Goal: Check status: Check status

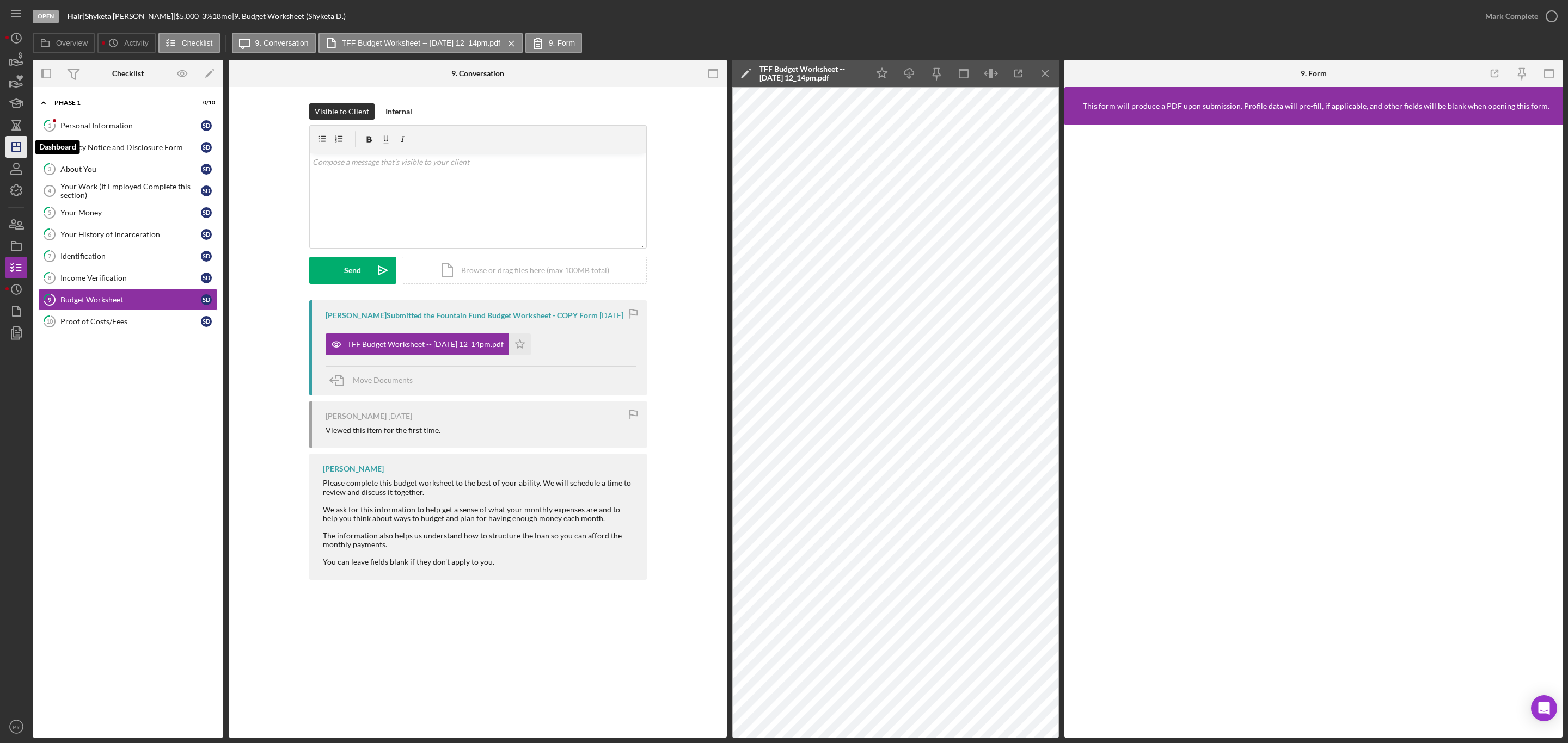
click at [15, 149] on icon "Icon/Dashboard" at bounding box center [16, 147] width 27 height 27
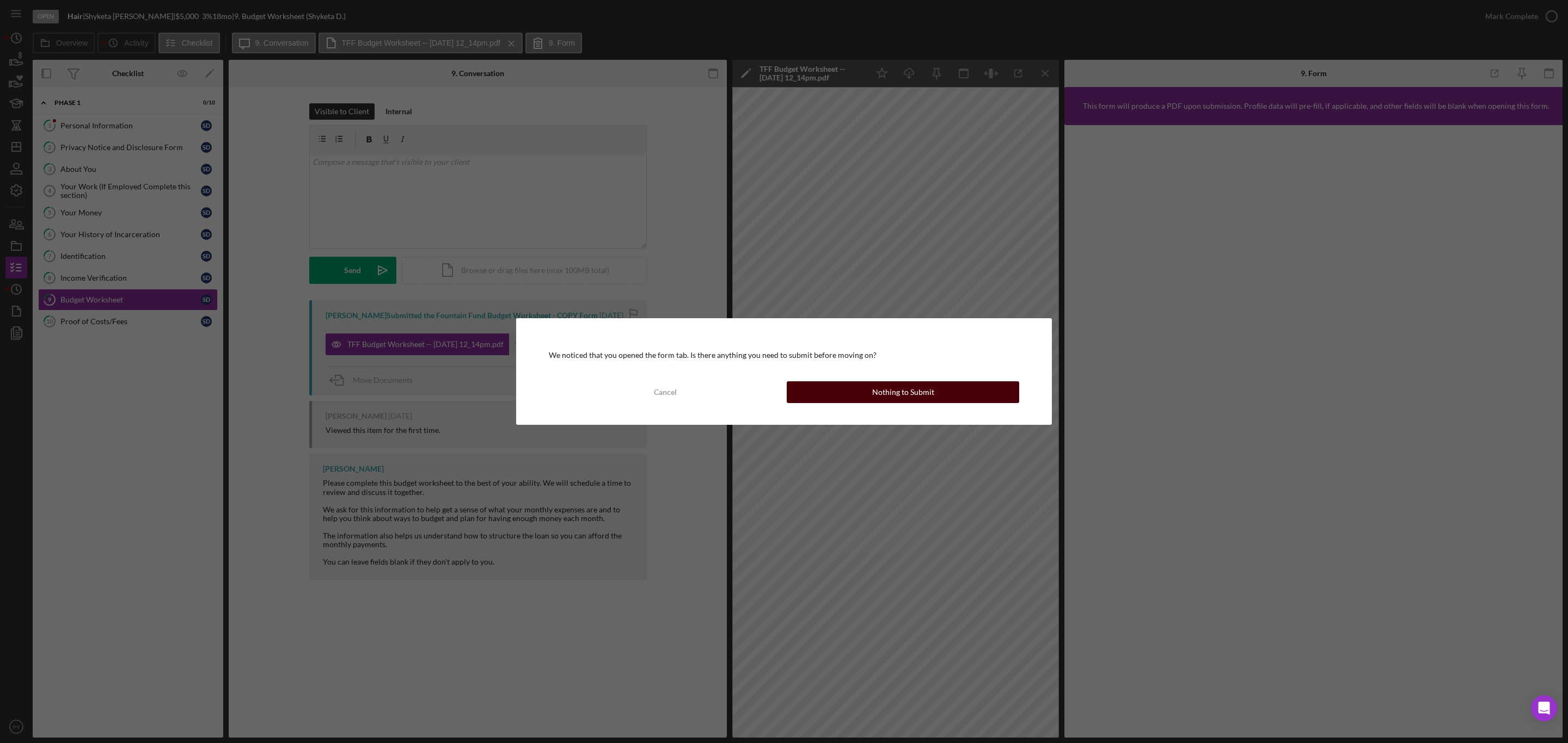
click at [825, 397] on button "Nothing to Submit" at bounding box center [903, 392] width 233 height 22
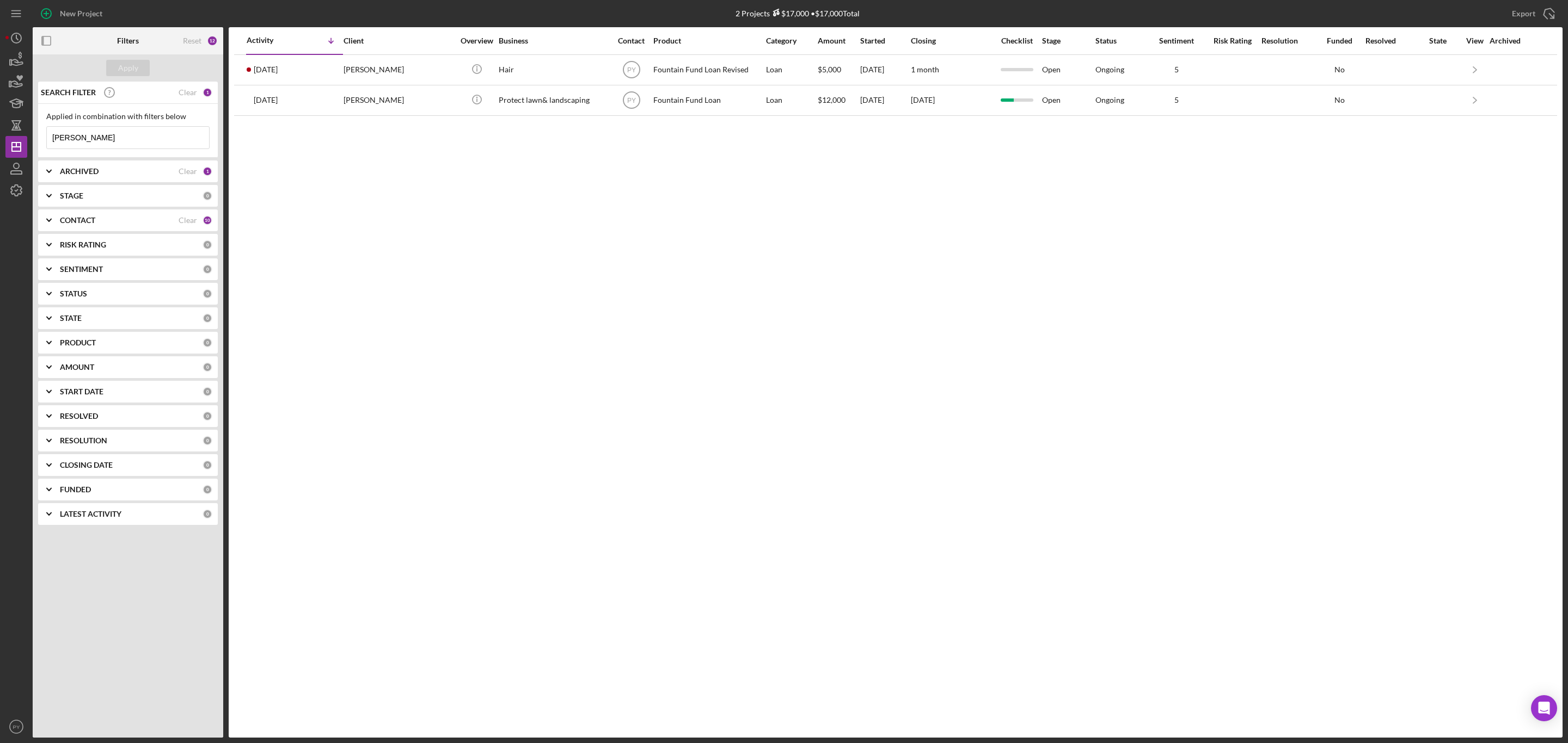
click at [123, 144] on input "dodson" at bounding box center [128, 138] width 162 height 22
type input "d"
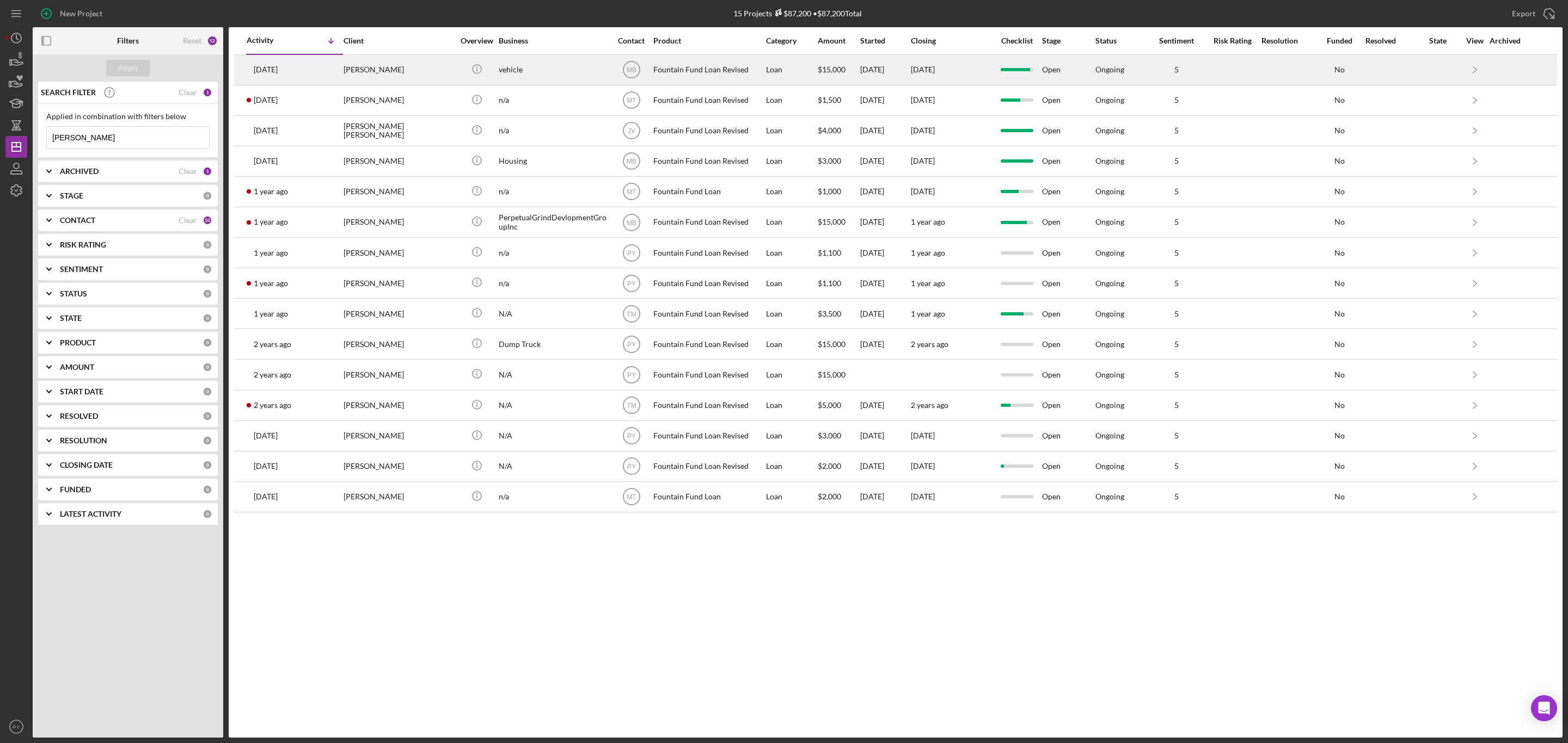
type input "tony"
click at [387, 72] on div "Tony McFarlin" at bounding box center [398, 69] width 109 height 29
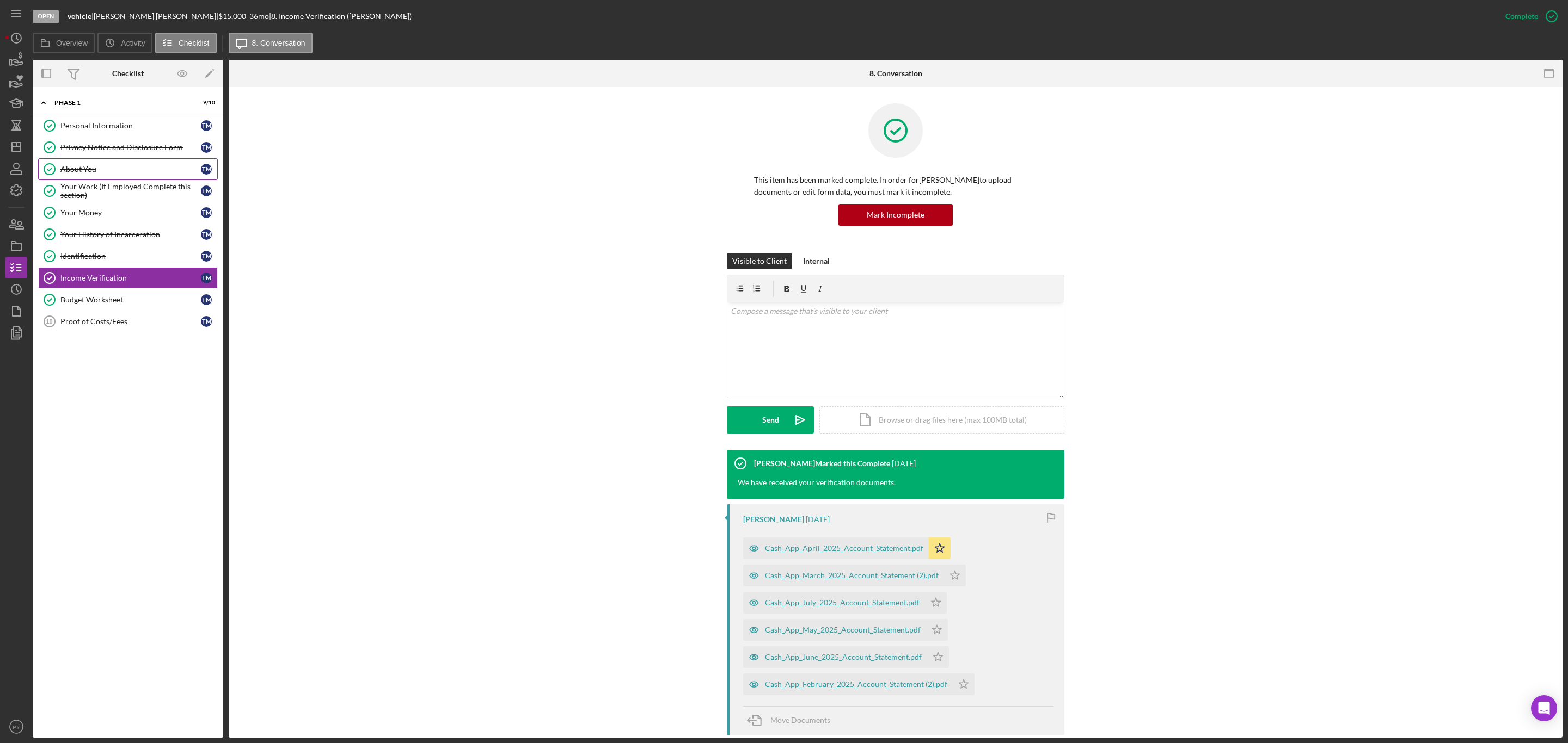
click at [96, 166] on div "About You" at bounding box center [130, 169] width 140 height 8
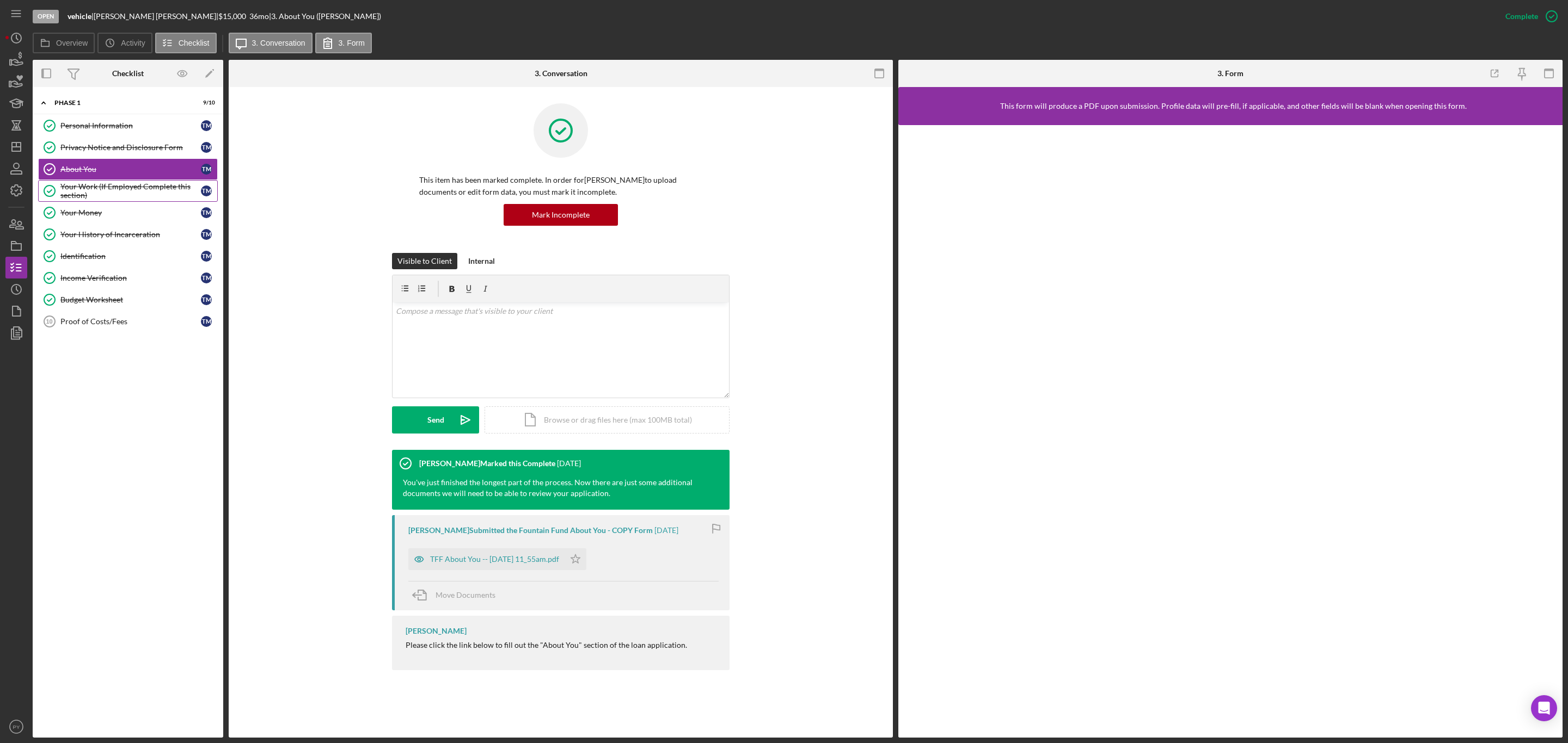
click at [93, 191] on div "Your Work (If Employed Complete this section)" at bounding box center [130, 191] width 140 height 17
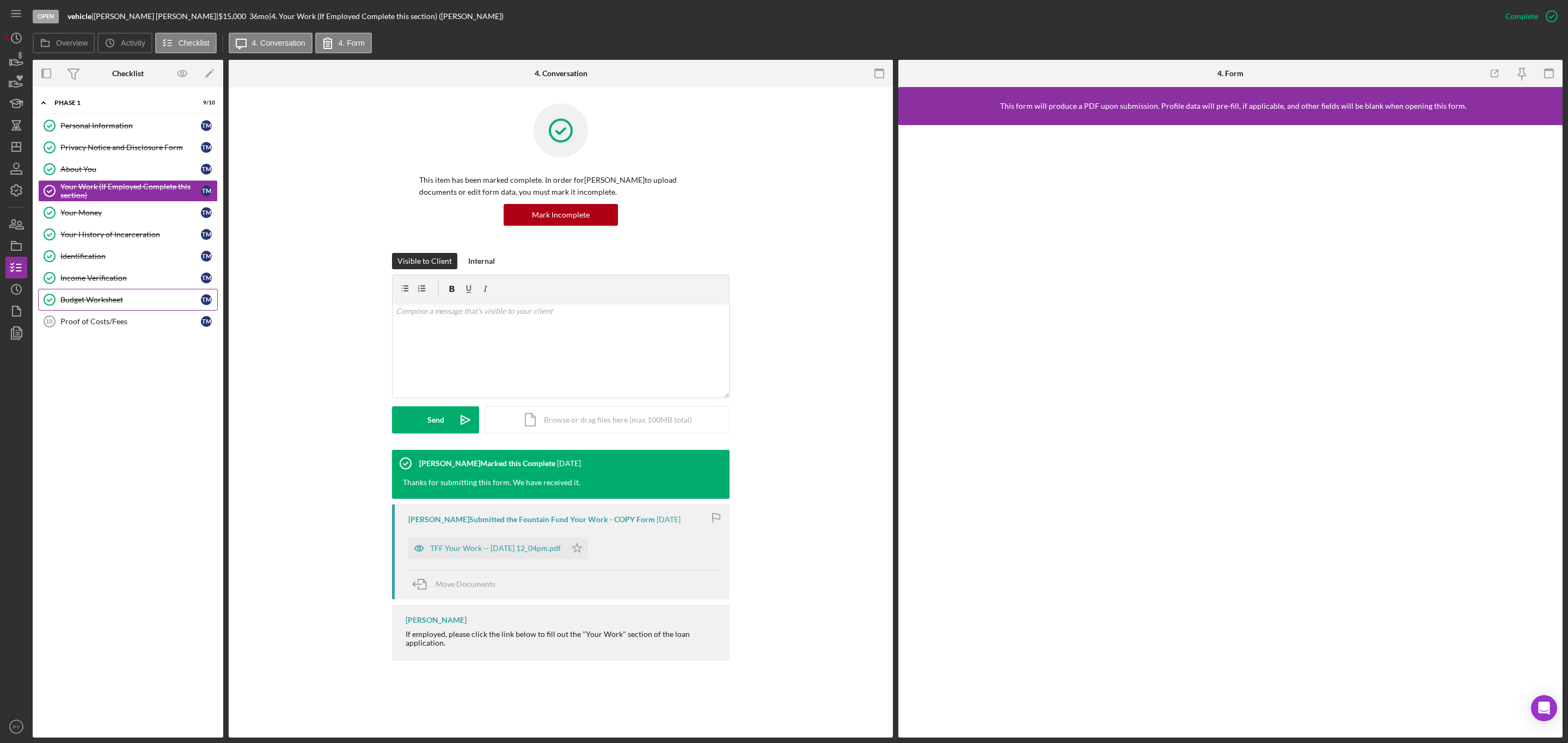
click at [128, 295] on link "Budget Worksheet Budget Worksheet T M" at bounding box center [128, 300] width 180 height 22
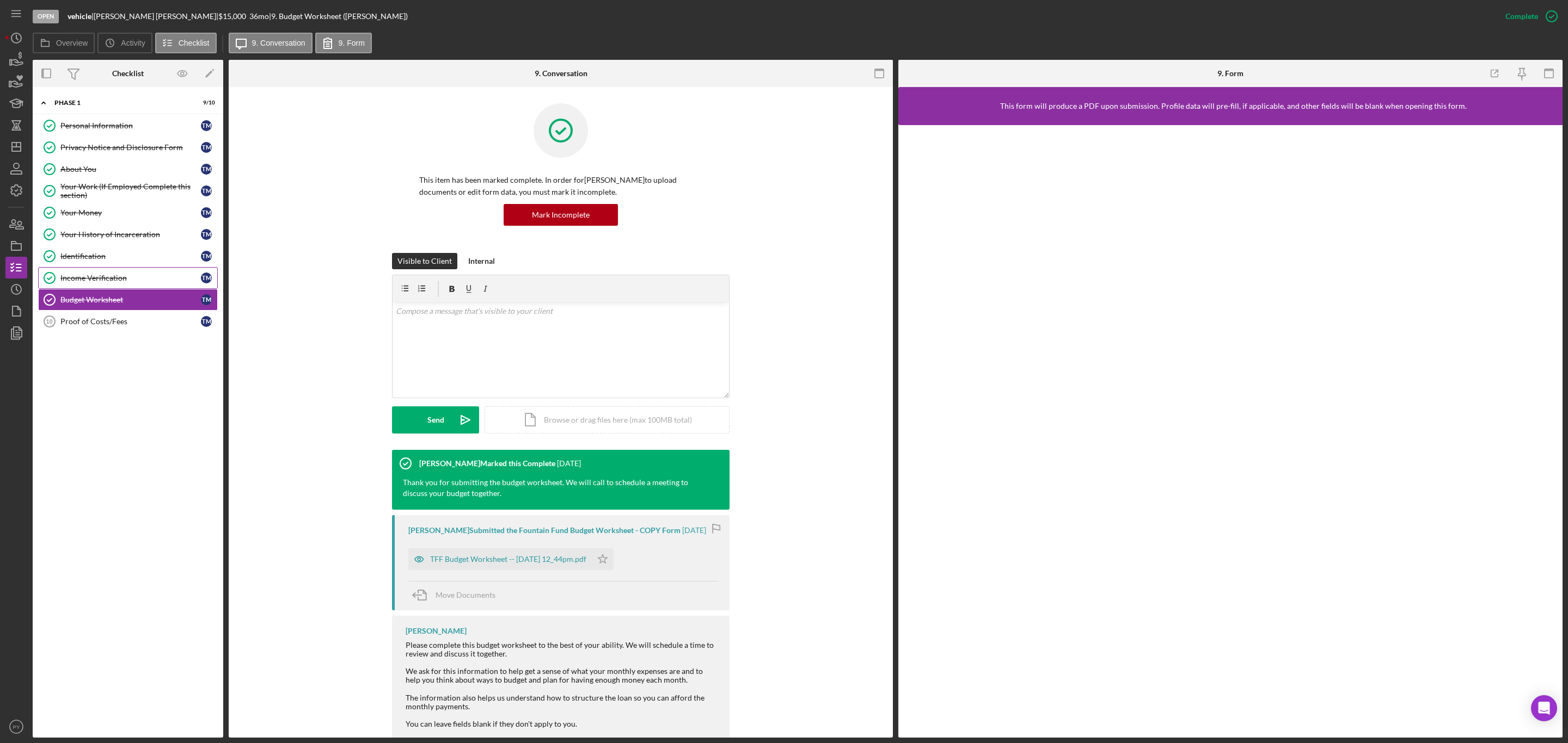
click at [116, 279] on div "Income Verification" at bounding box center [130, 278] width 140 height 8
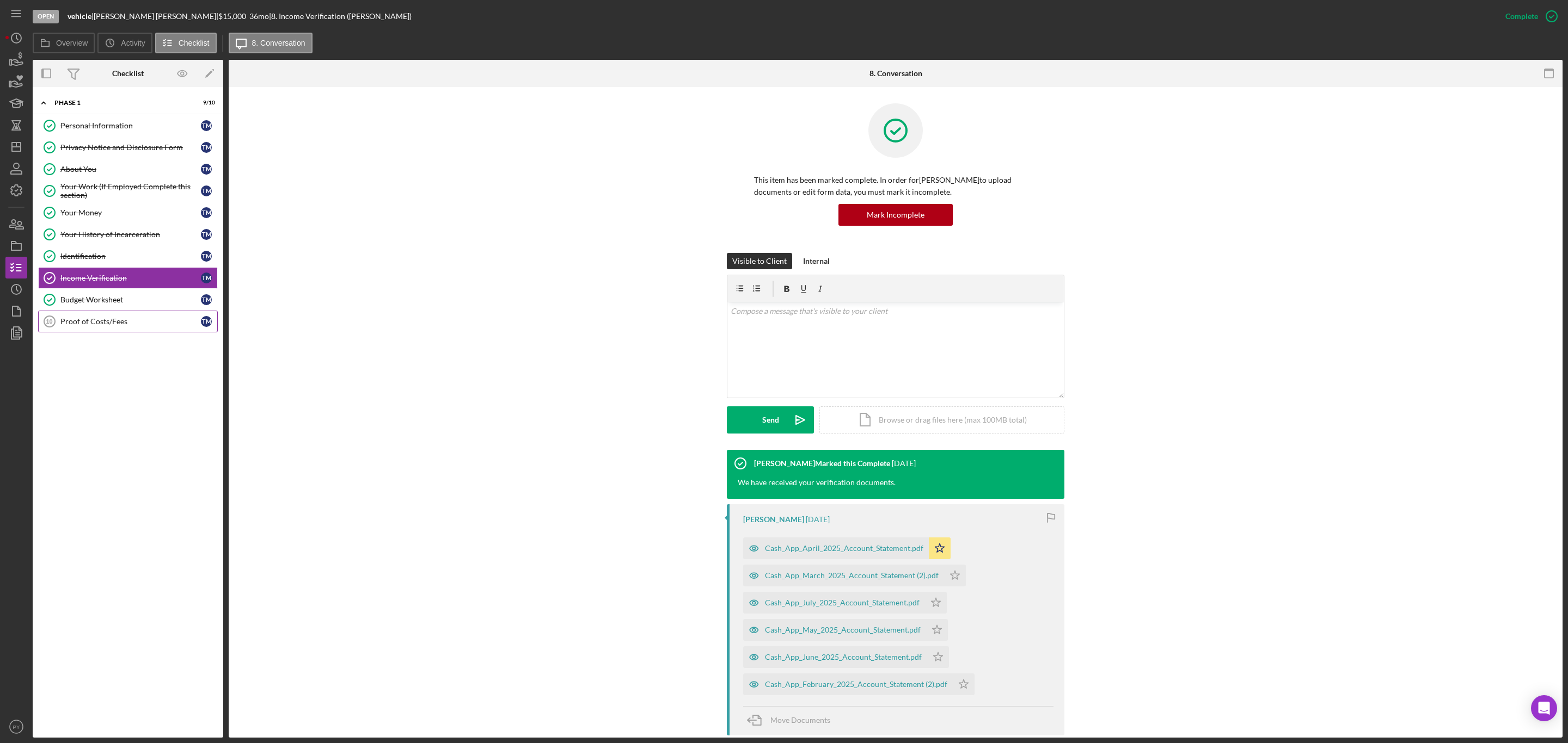
click at [98, 326] on div "Proof of Costs/Fees" at bounding box center [130, 321] width 140 height 8
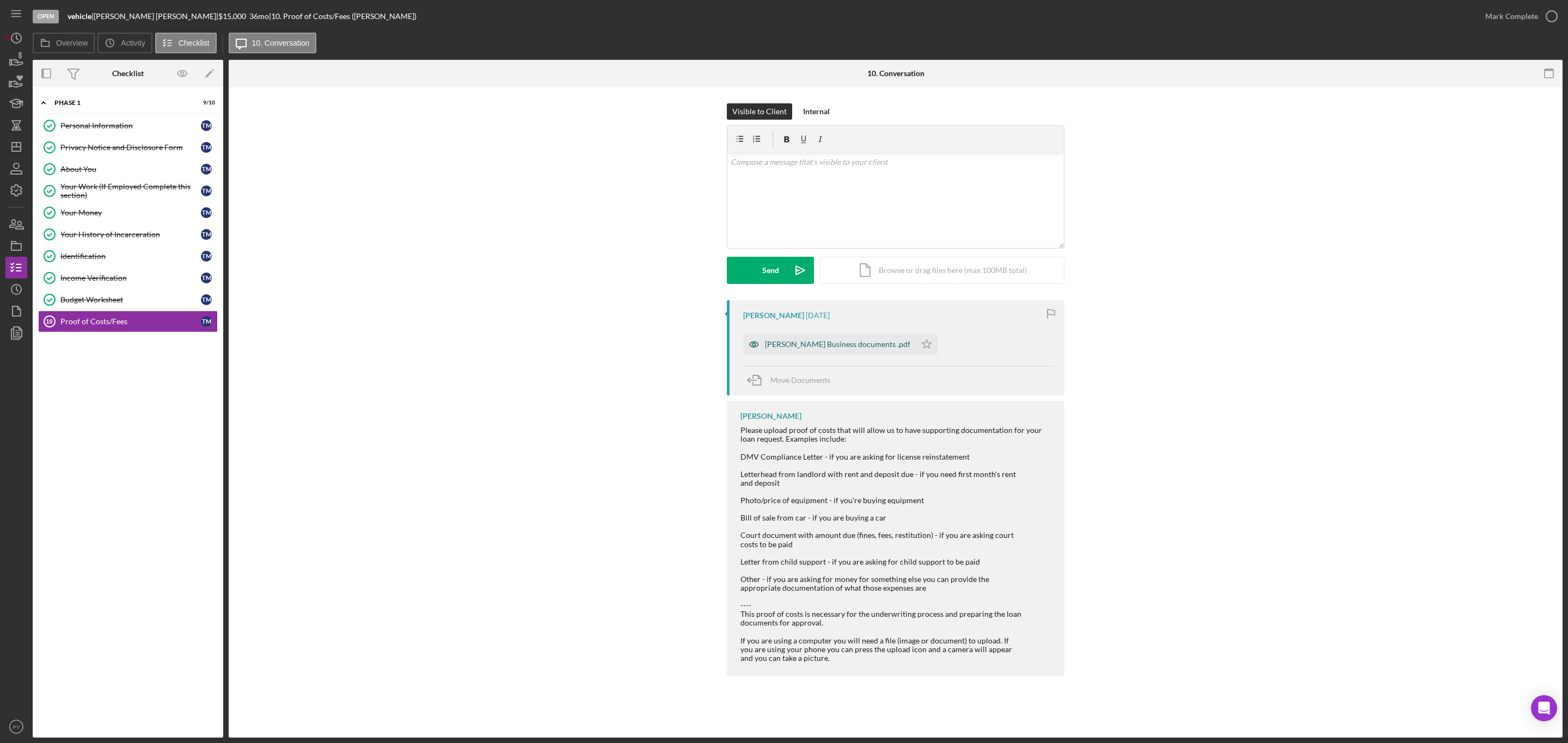
click at [785, 343] on div "Tony McFarlin Business documents .pdf" at bounding box center [838, 344] width 145 height 8
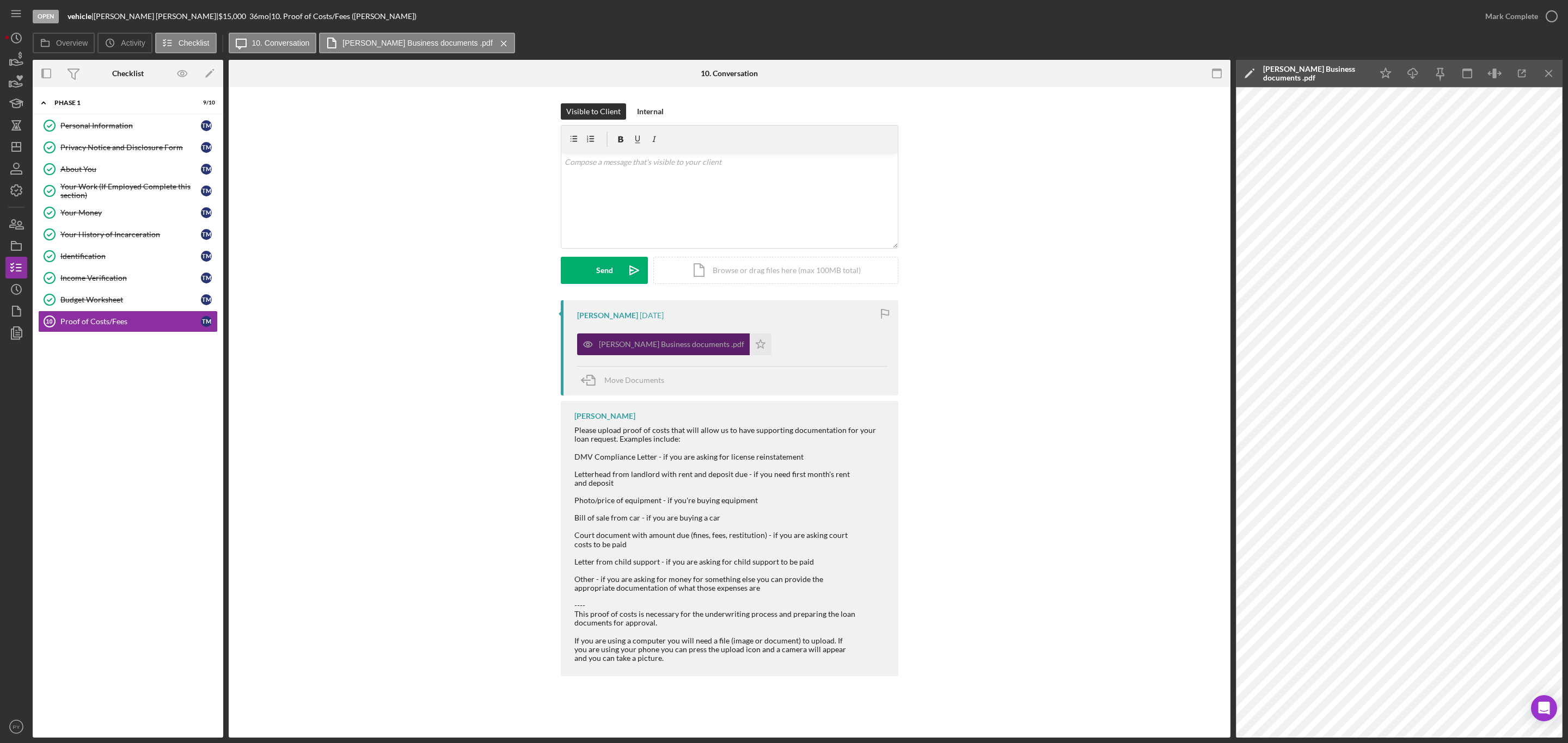
click at [664, 344] on div "Tony McFarlin Business documents .pdf" at bounding box center [672, 344] width 145 height 8
click at [101, 311] on link "Budget Worksheet Budget Worksheet T M" at bounding box center [128, 300] width 180 height 22
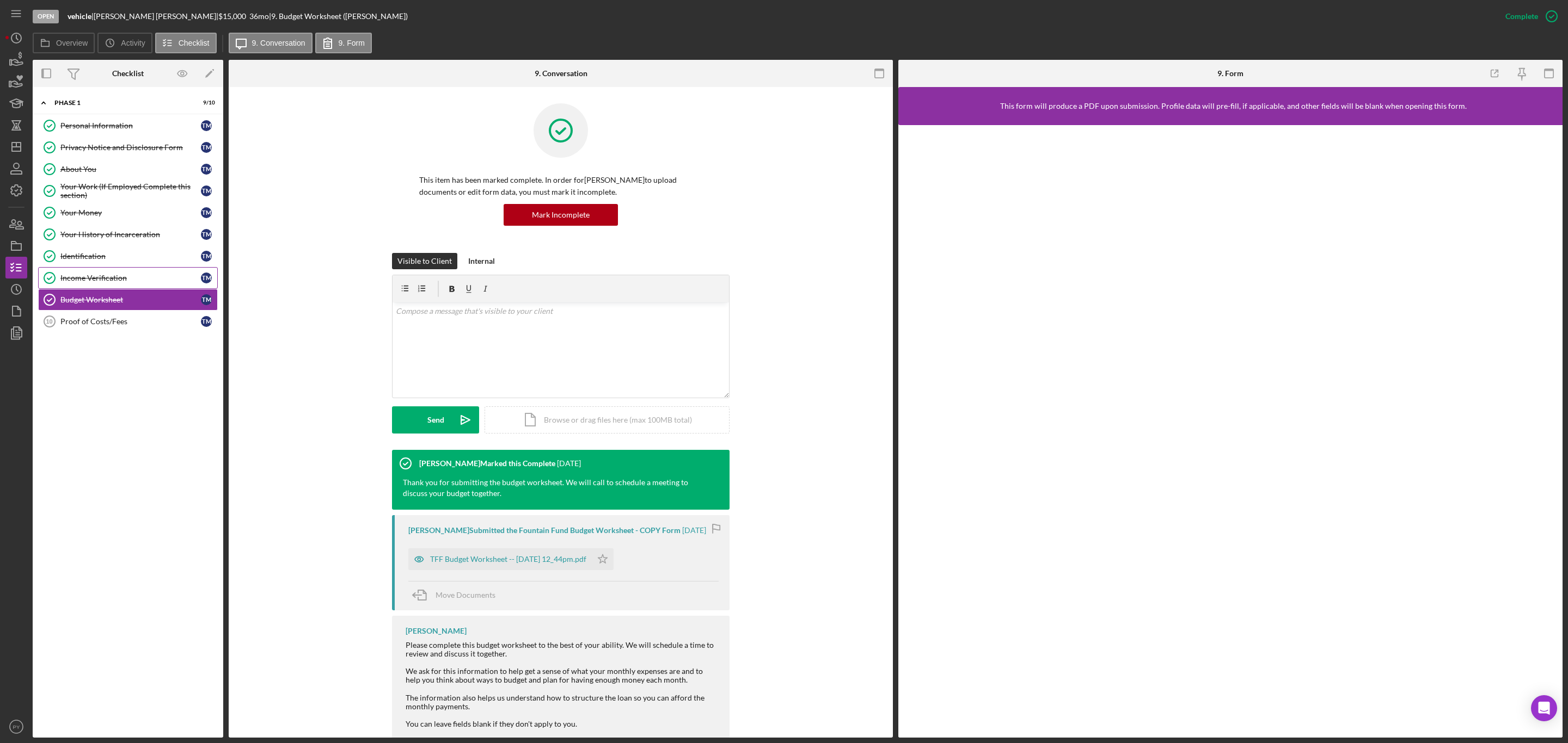
click at [103, 281] on div "Income Verification" at bounding box center [130, 278] width 140 height 8
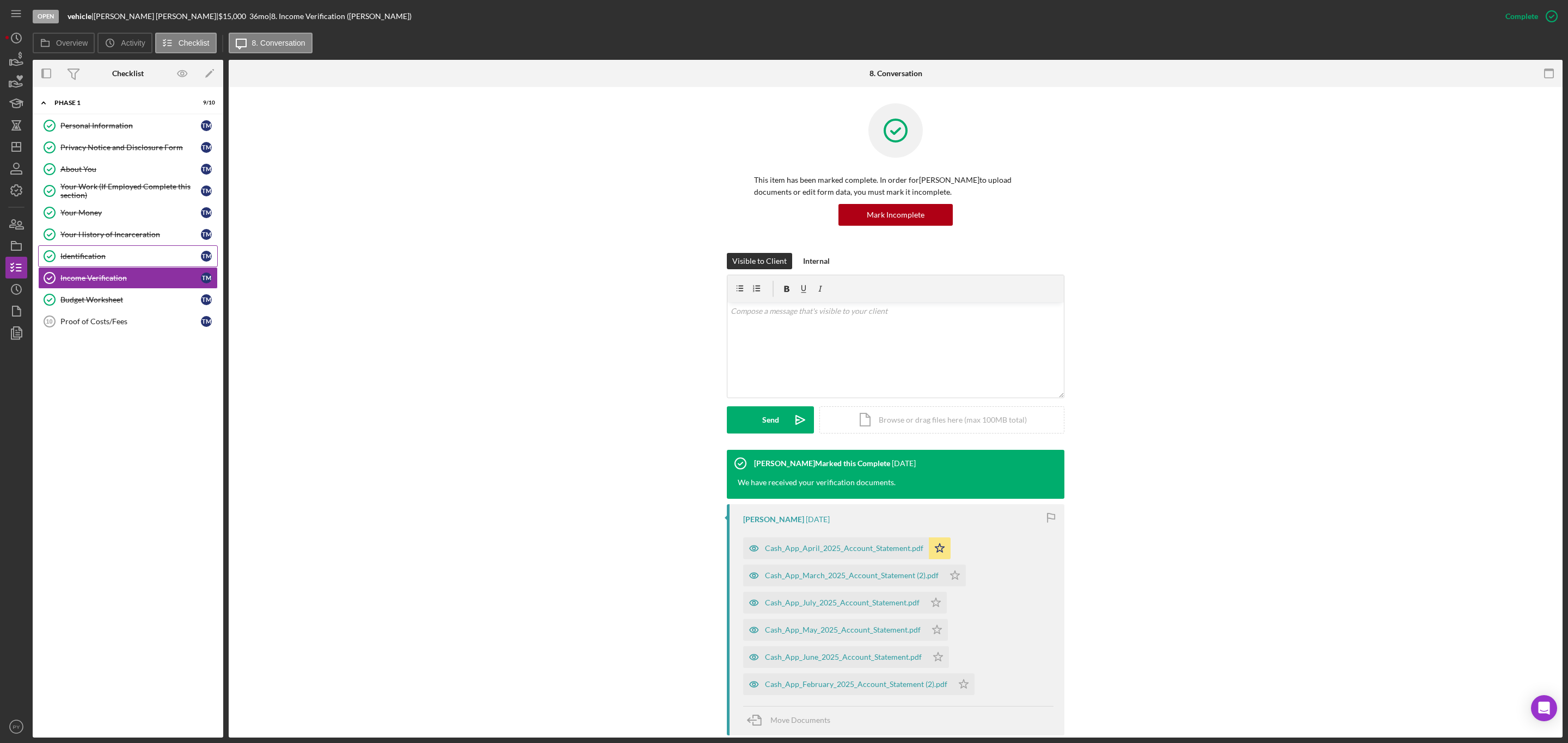
click at [100, 258] on div "Identification" at bounding box center [130, 256] width 140 height 8
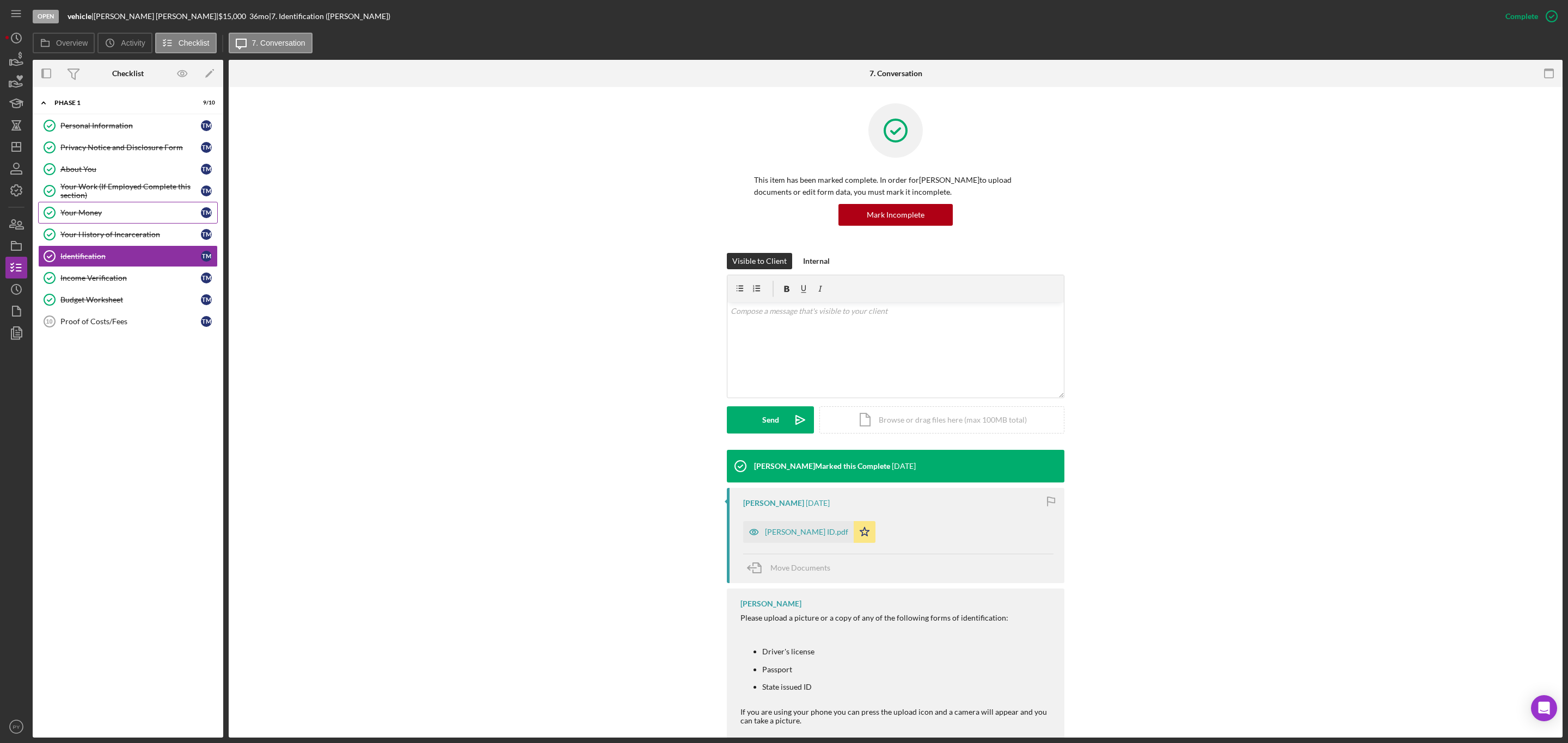
click at [142, 222] on link "Your Money Your Money T M" at bounding box center [128, 212] width 180 height 22
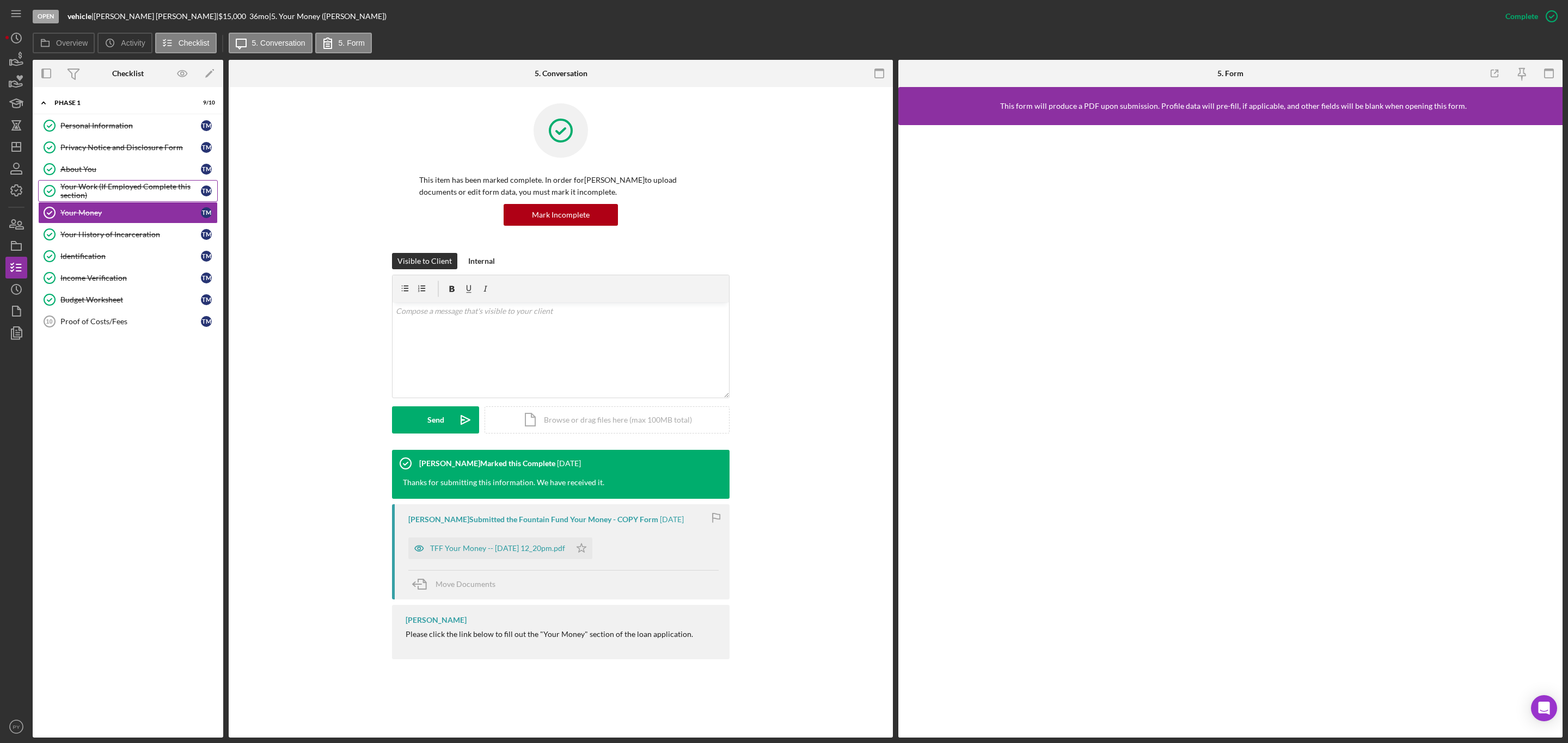
click at [139, 184] on div "Your Work (If Employed Complete this section)" at bounding box center [130, 191] width 140 height 17
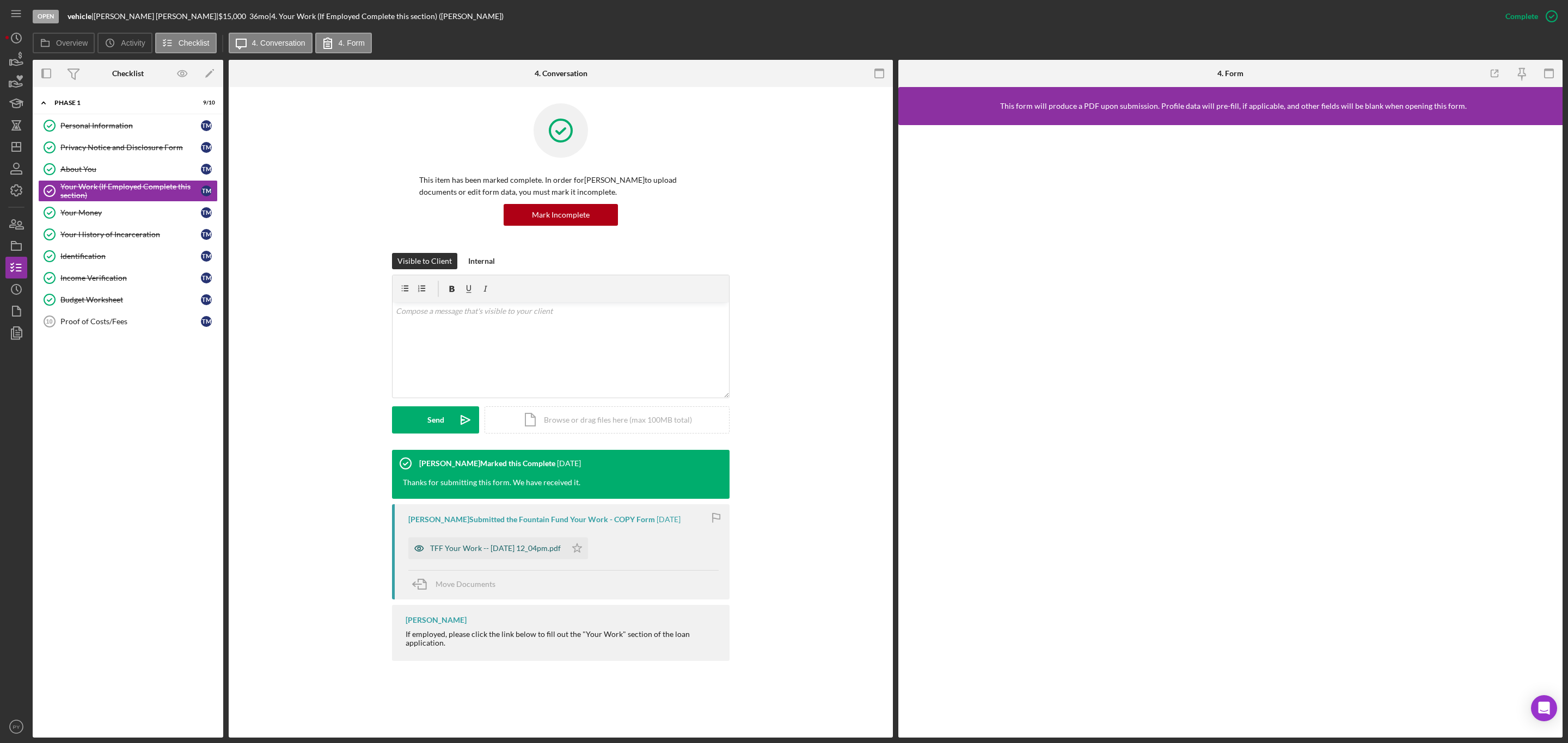
click at [471, 546] on div "TFF Your Work -- 2025-07-25 12_04pm.pdf" at bounding box center [495, 548] width 131 height 8
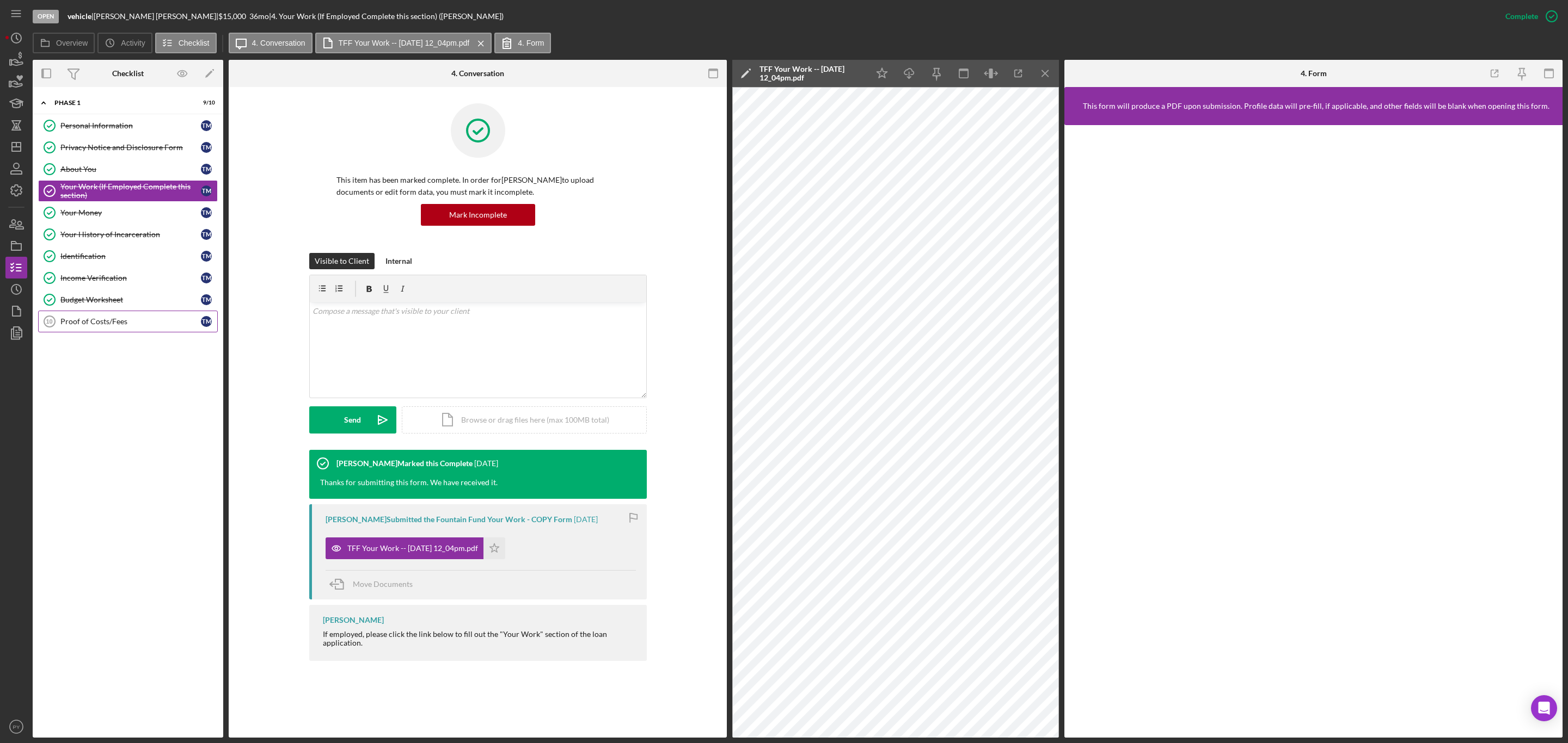
click at [131, 326] on div "Proof of Costs/Fees" at bounding box center [130, 321] width 140 height 8
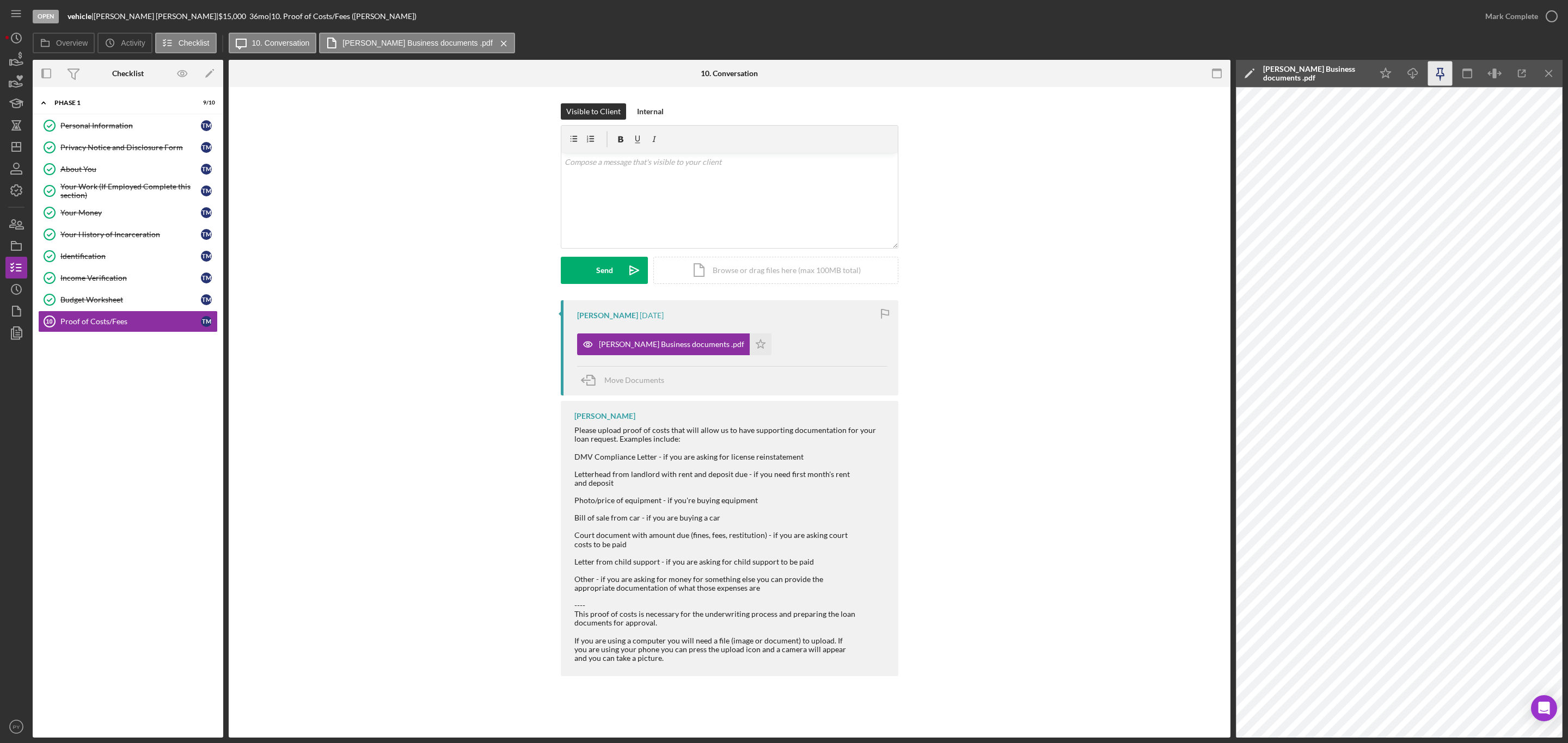
click at [1437, 72] on icon "button" at bounding box center [1440, 73] width 24 height 24
click at [1414, 74] on icon "Icon/Download" at bounding box center [1413, 73] width 24 height 24
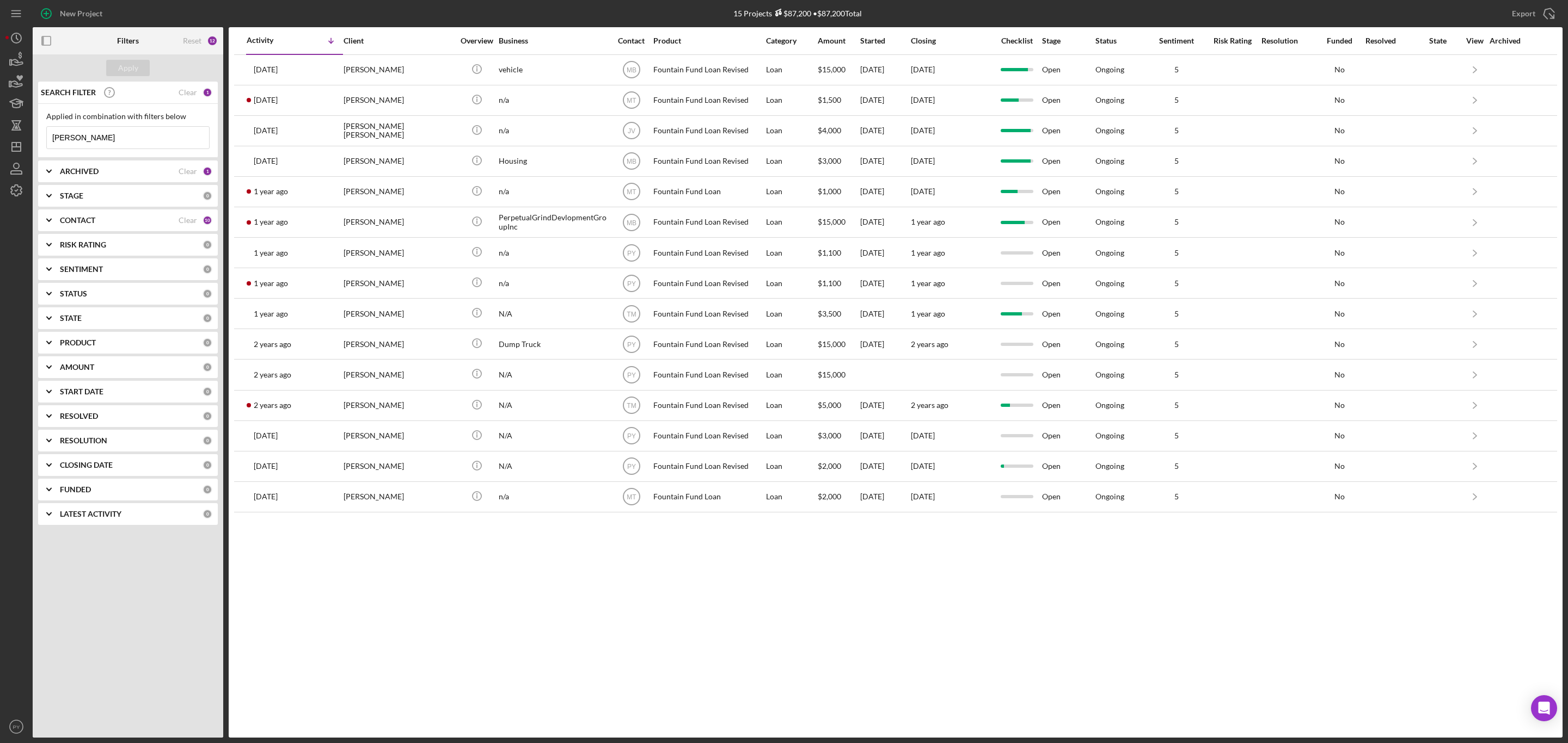
click at [166, 133] on input "tony" at bounding box center [128, 138] width 162 height 22
type input "t"
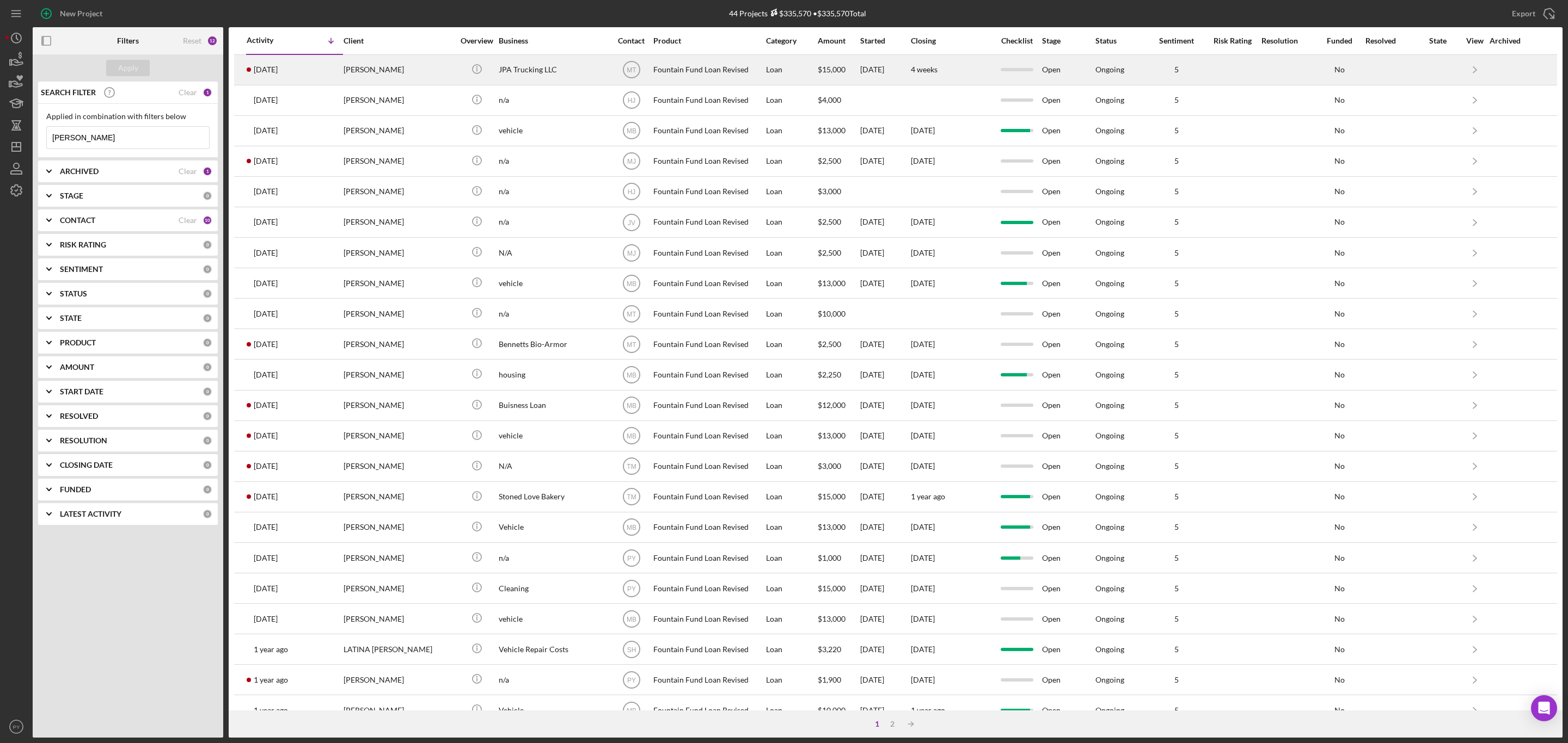
type input "[PERSON_NAME]"
click at [322, 77] on div "3 weeks ago James Ayers" at bounding box center [294, 69] width 95 height 29
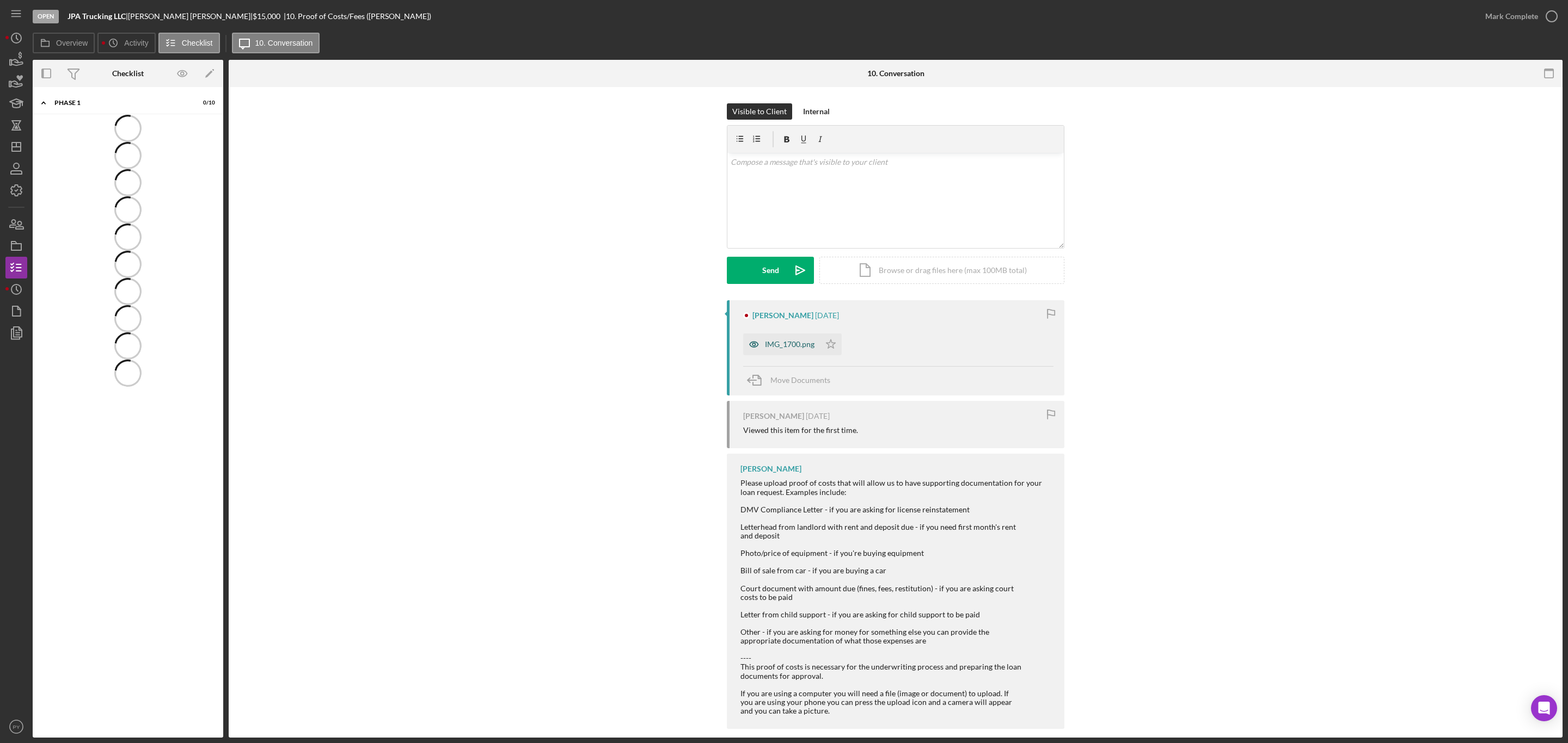
click at [765, 341] on div "IMG_1700.png" at bounding box center [790, 344] width 50 height 8
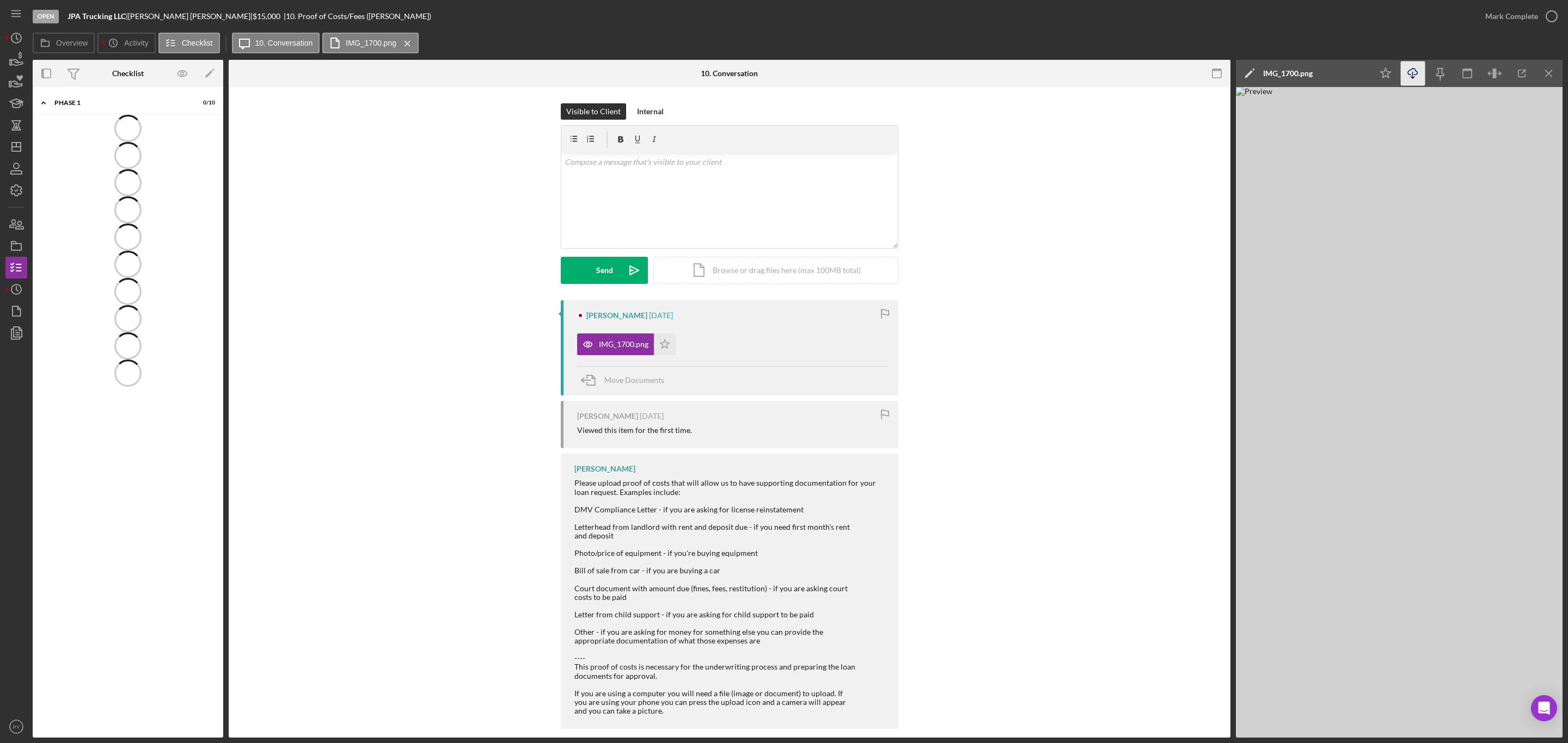
click at [1411, 78] on icon "Icon/Download" at bounding box center [1413, 73] width 24 height 24
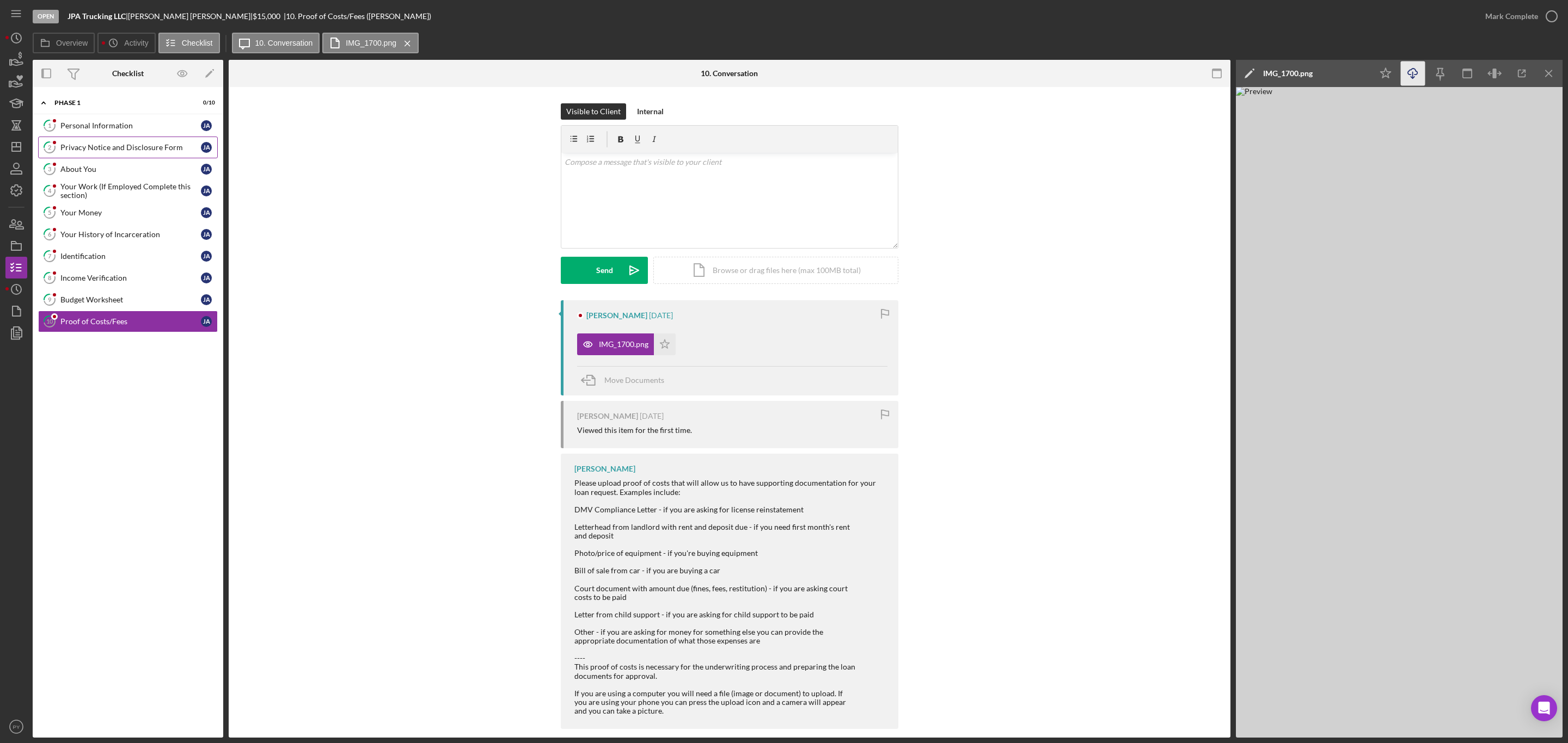
click at [89, 149] on div "Privacy Notice and Disclosure Form" at bounding box center [130, 147] width 140 height 8
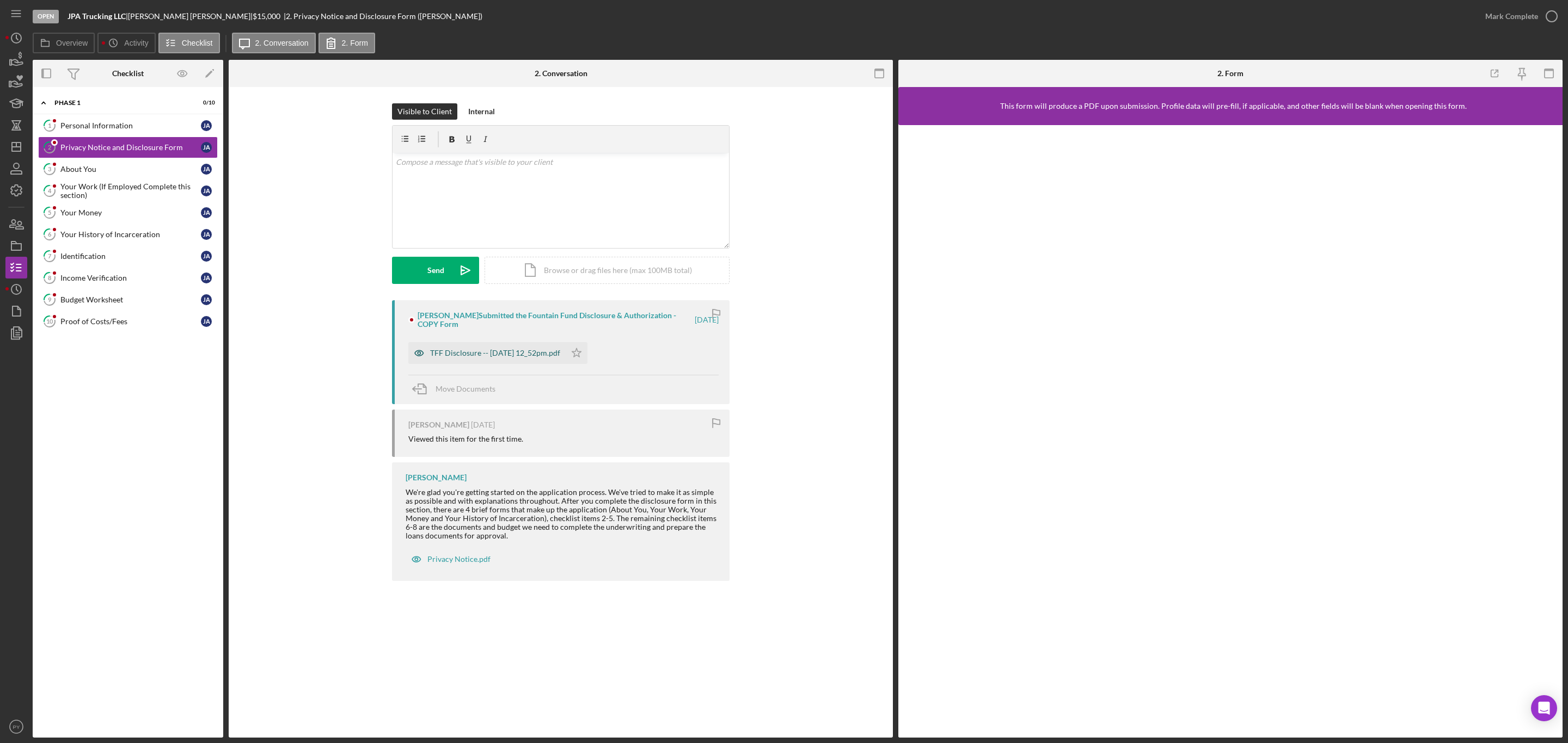
click at [435, 358] on div "TFF Disclosure -- 2025-08-26 12_52pm.pdf" at bounding box center [495, 353] width 130 height 8
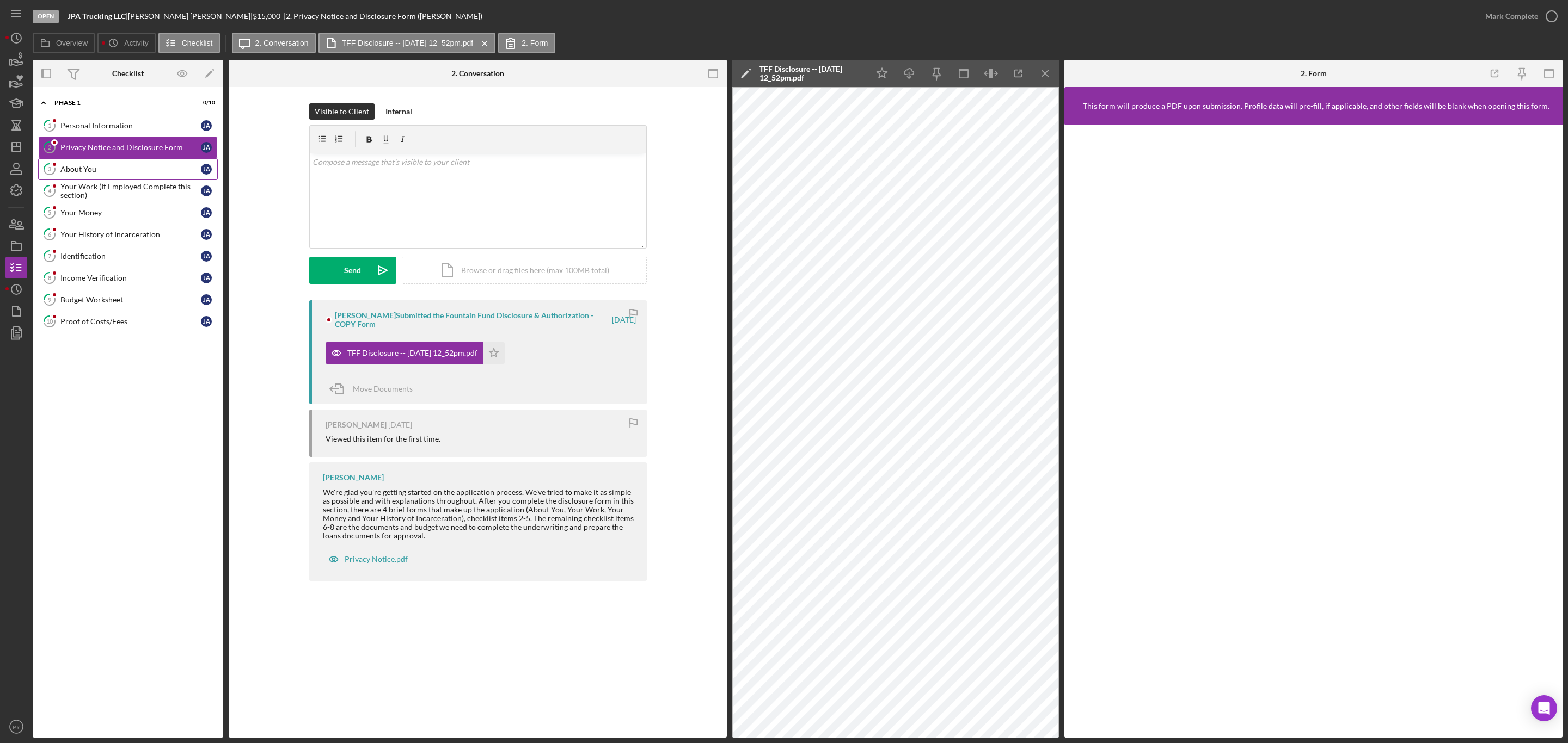
click at [98, 165] on link "3 About You J A" at bounding box center [128, 169] width 180 height 22
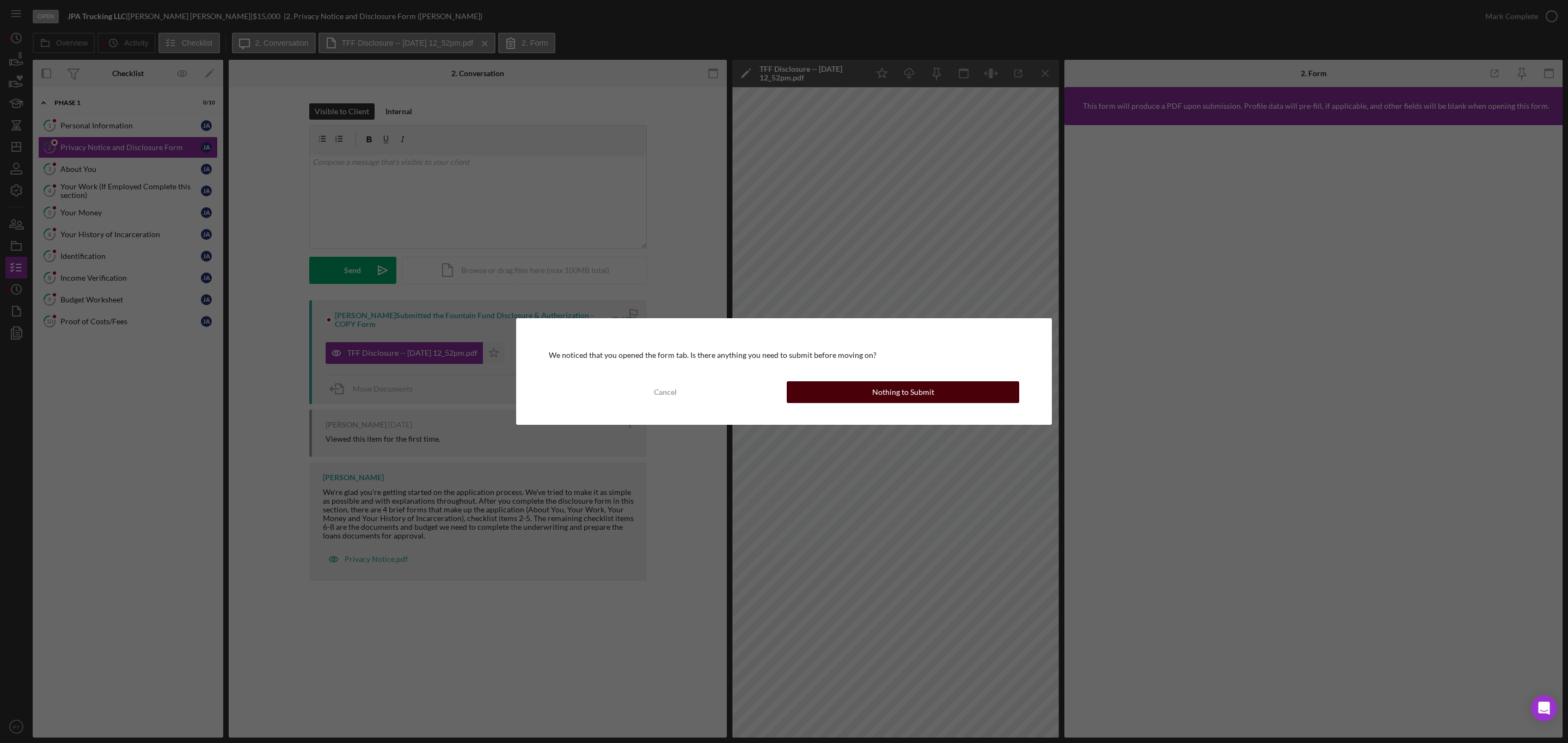
click at [859, 392] on button "Nothing to Submit" at bounding box center [903, 392] width 233 height 22
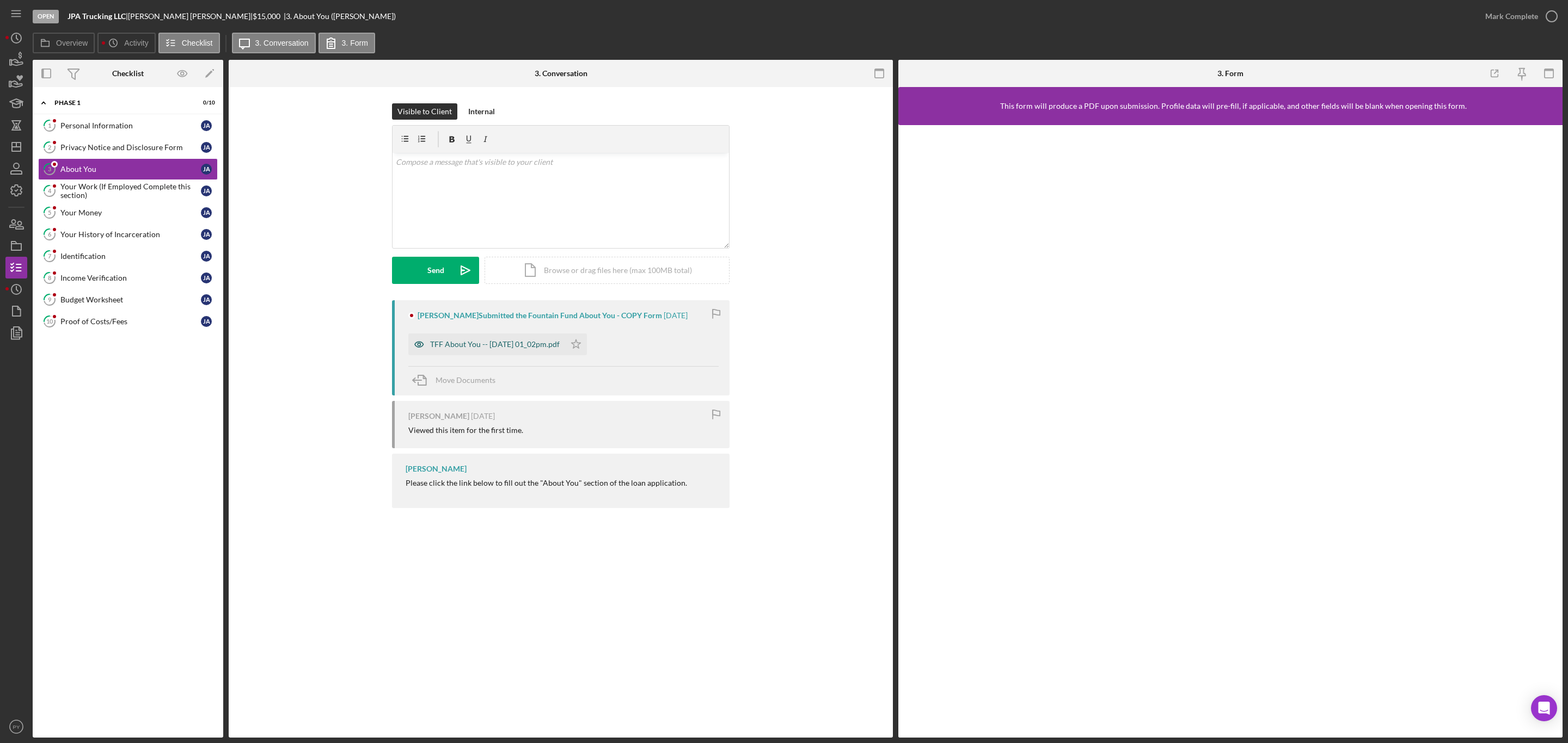
click at [539, 337] on div "TFF About You -- 2025-08-26 01_02pm.pdf" at bounding box center [486, 344] width 157 height 22
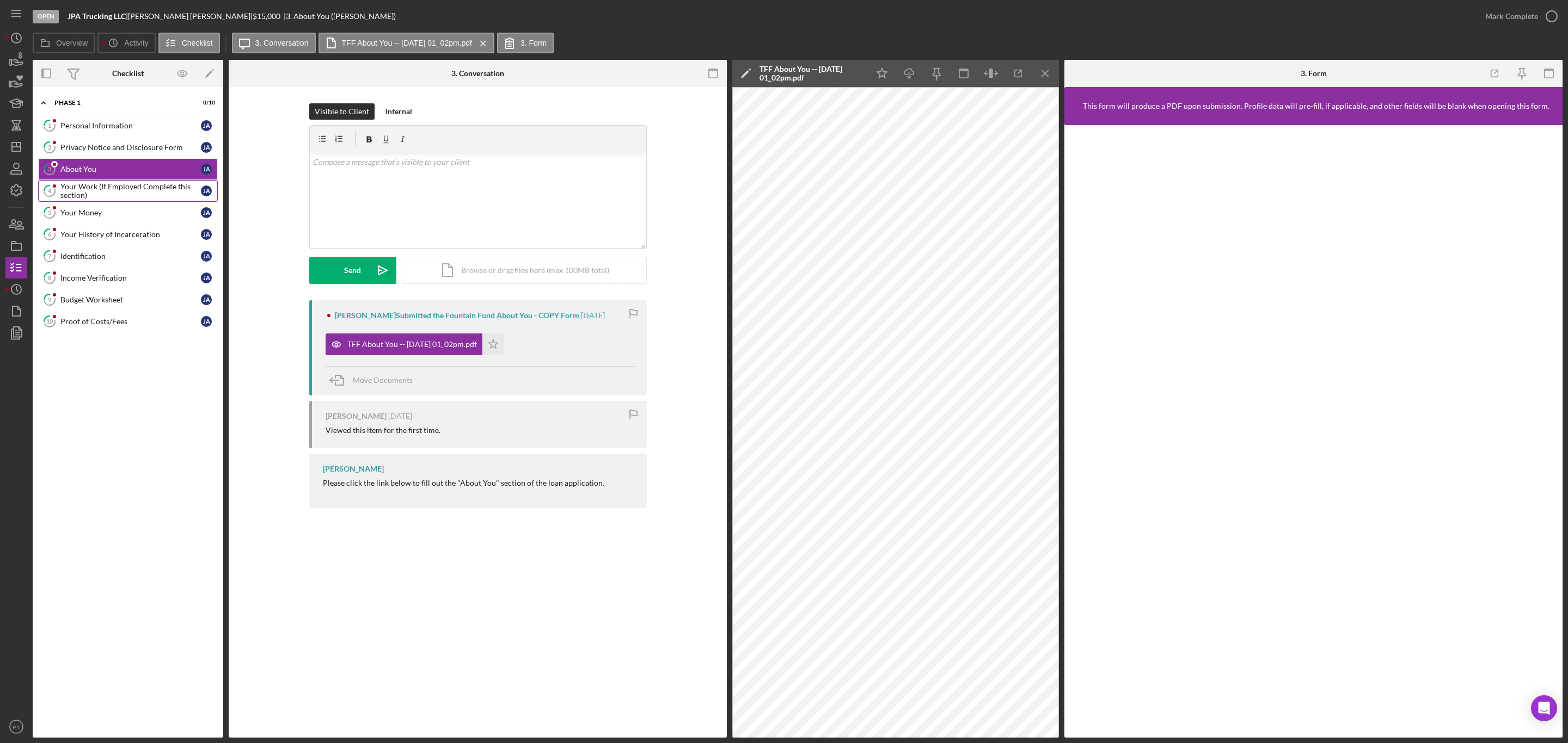
click at [92, 189] on div "Your Work (If Employed Complete this section)" at bounding box center [130, 191] width 140 height 17
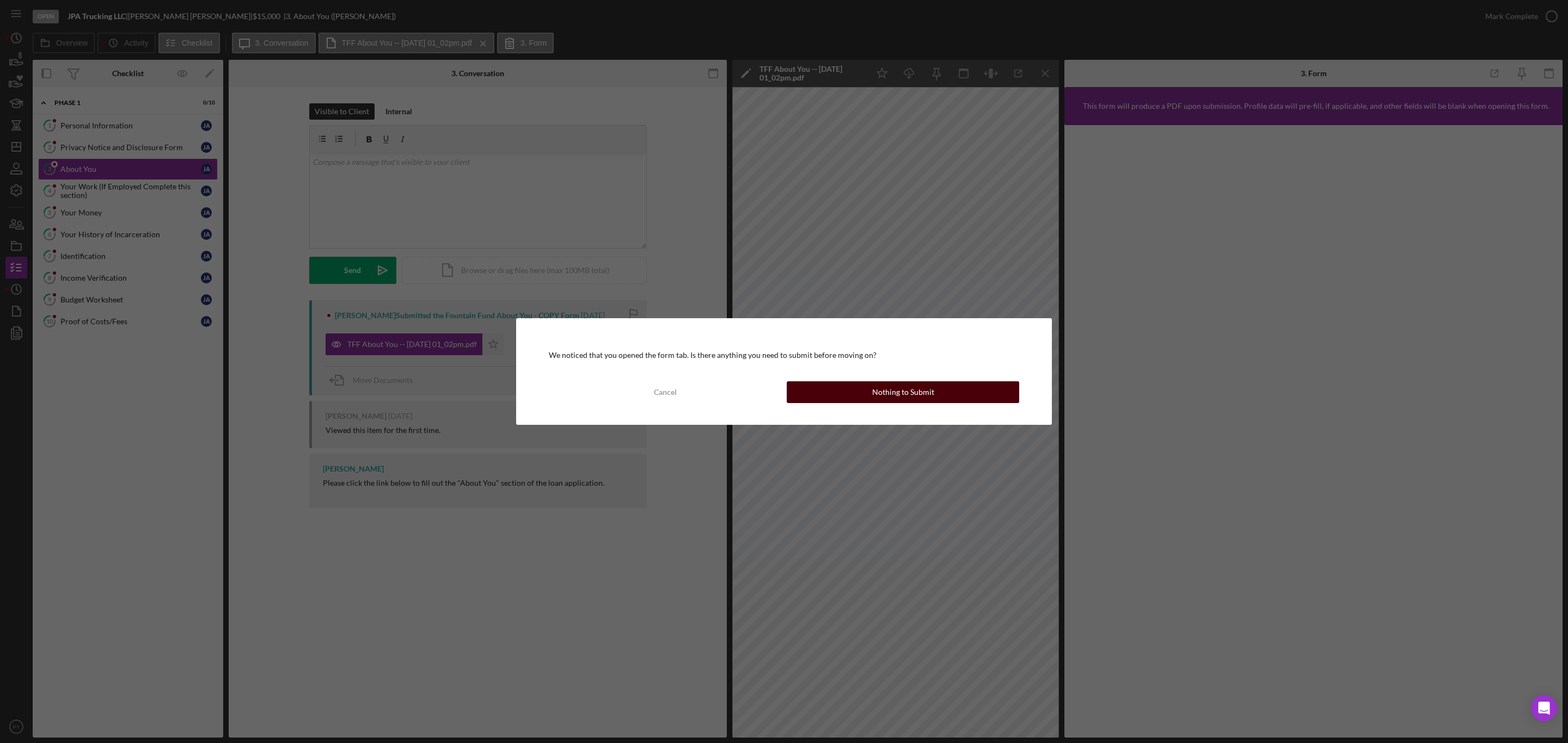
click at [834, 389] on button "Nothing to Submit" at bounding box center [903, 392] width 233 height 22
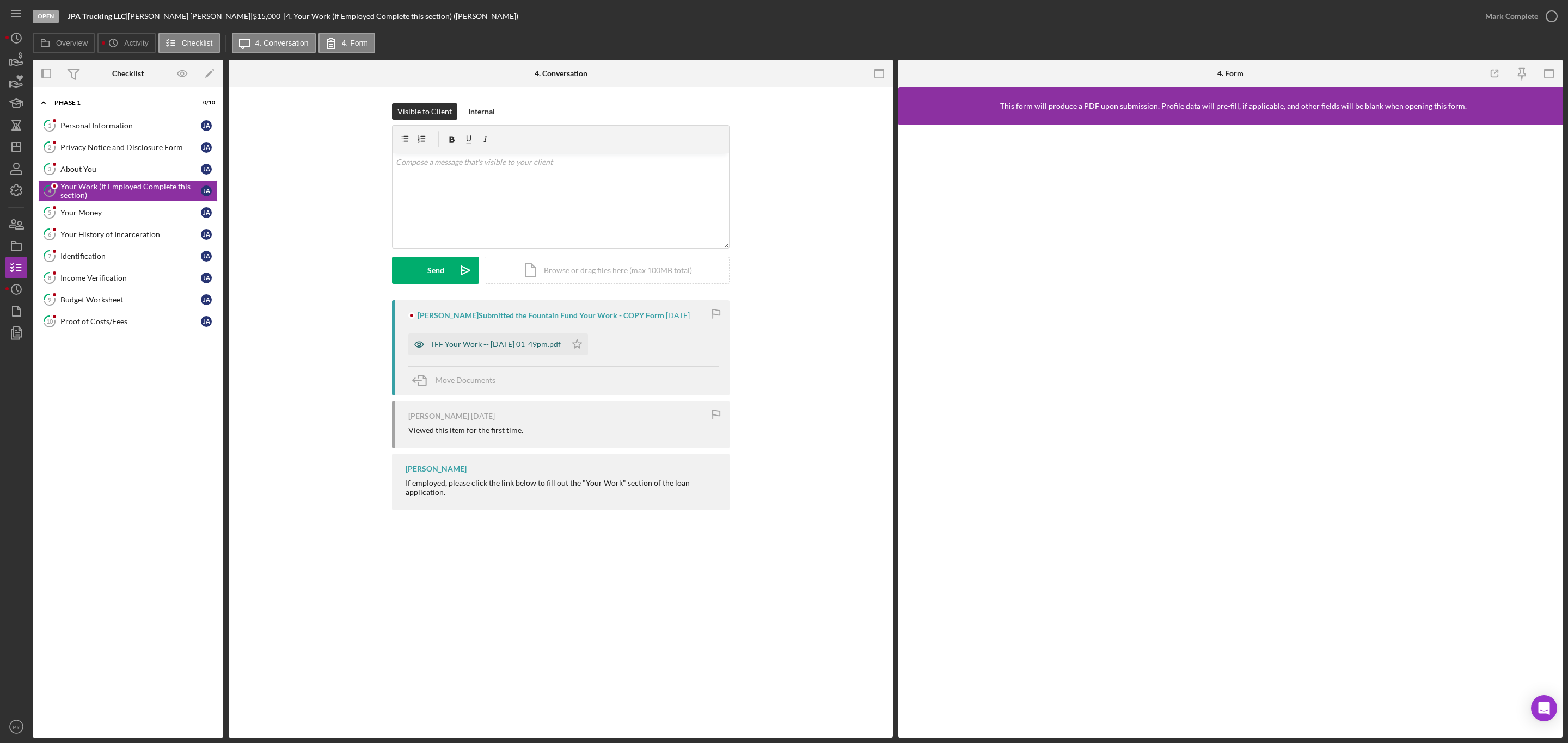
click at [561, 343] on div "TFF Your Work -- 2025-08-26 01_49pm.pdf" at bounding box center [495, 344] width 131 height 8
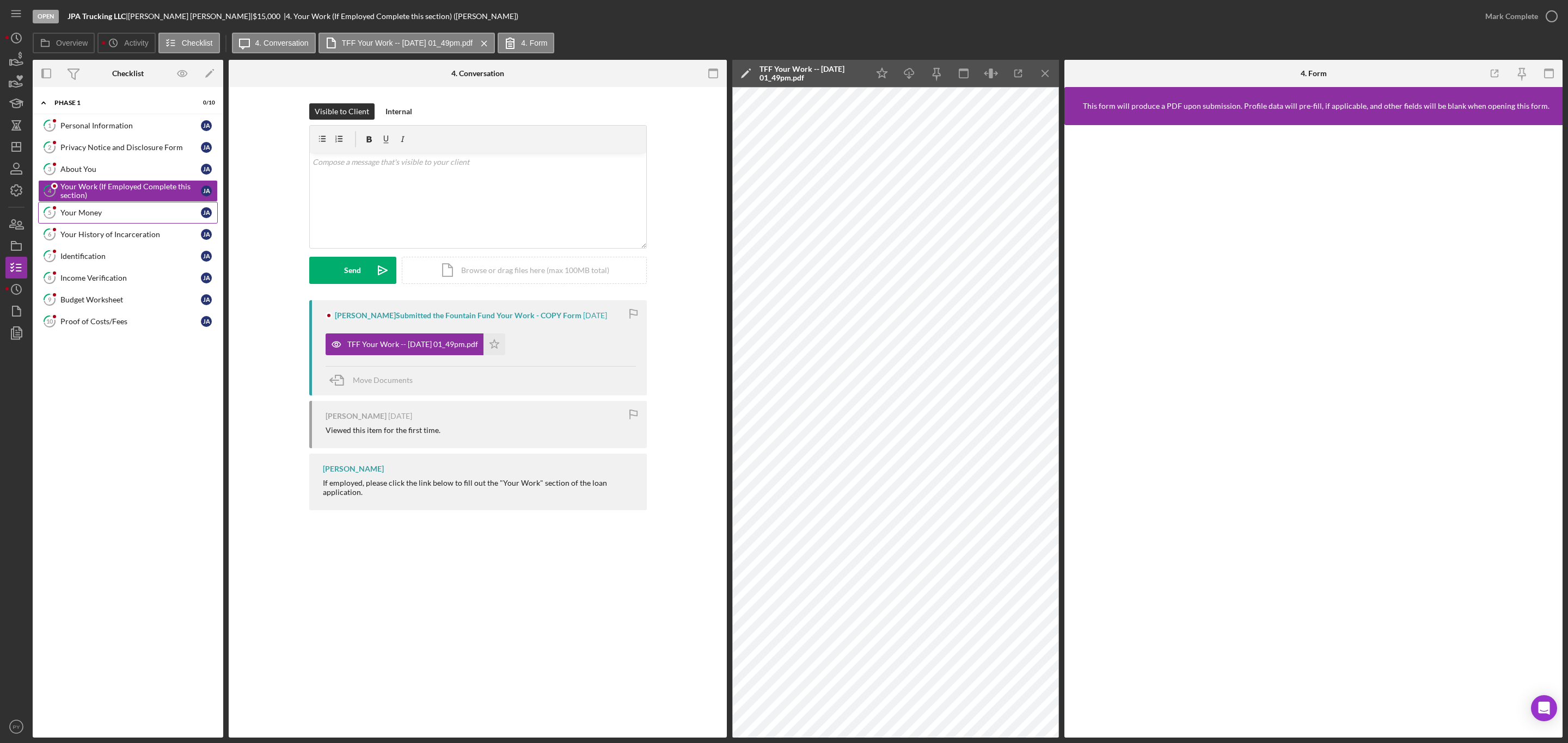
click at [95, 207] on link "5 Your Money J A" at bounding box center [128, 212] width 180 height 22
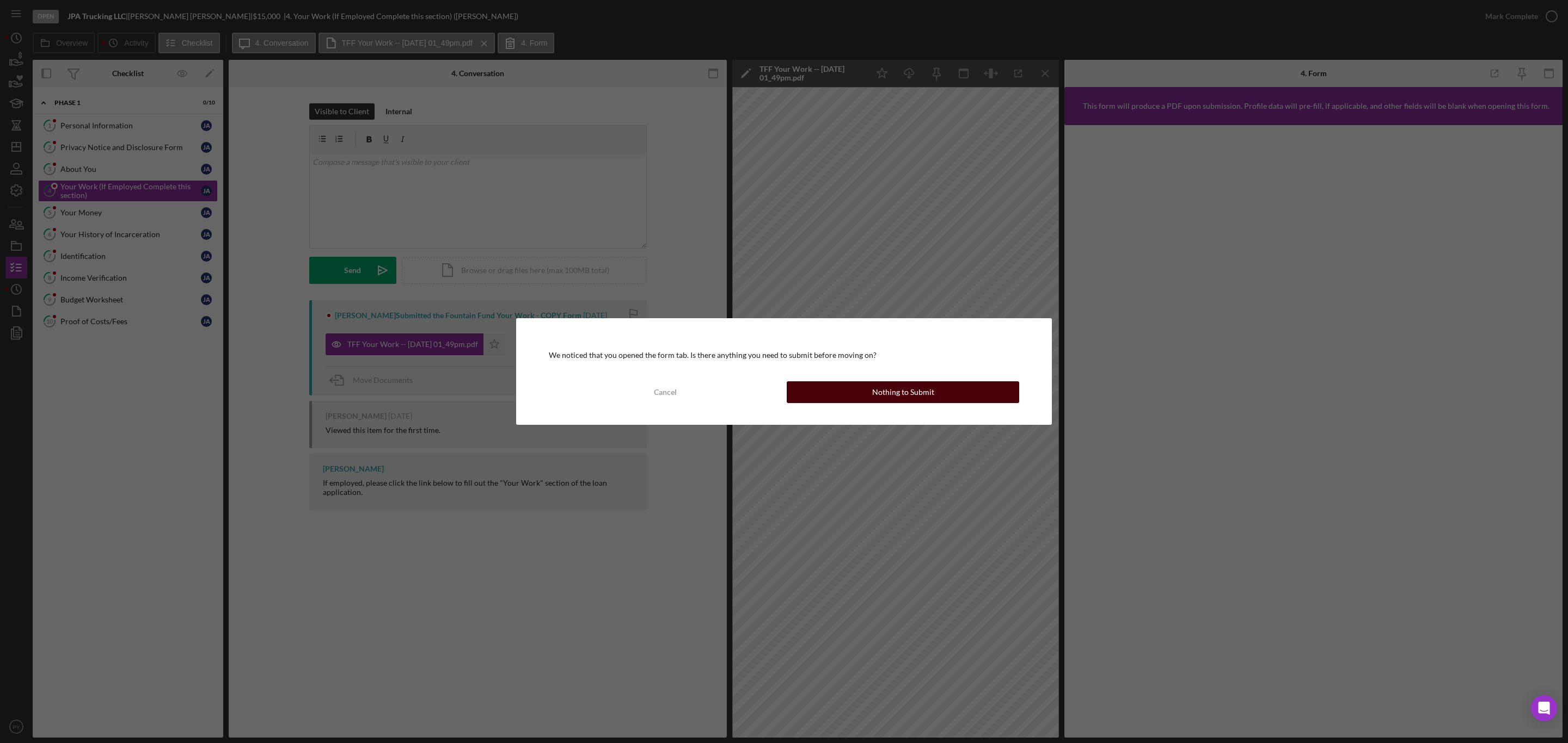
click at [861, 390] on button "Nothing to Submit" at bounding box center [903, 392] width 233 height 22
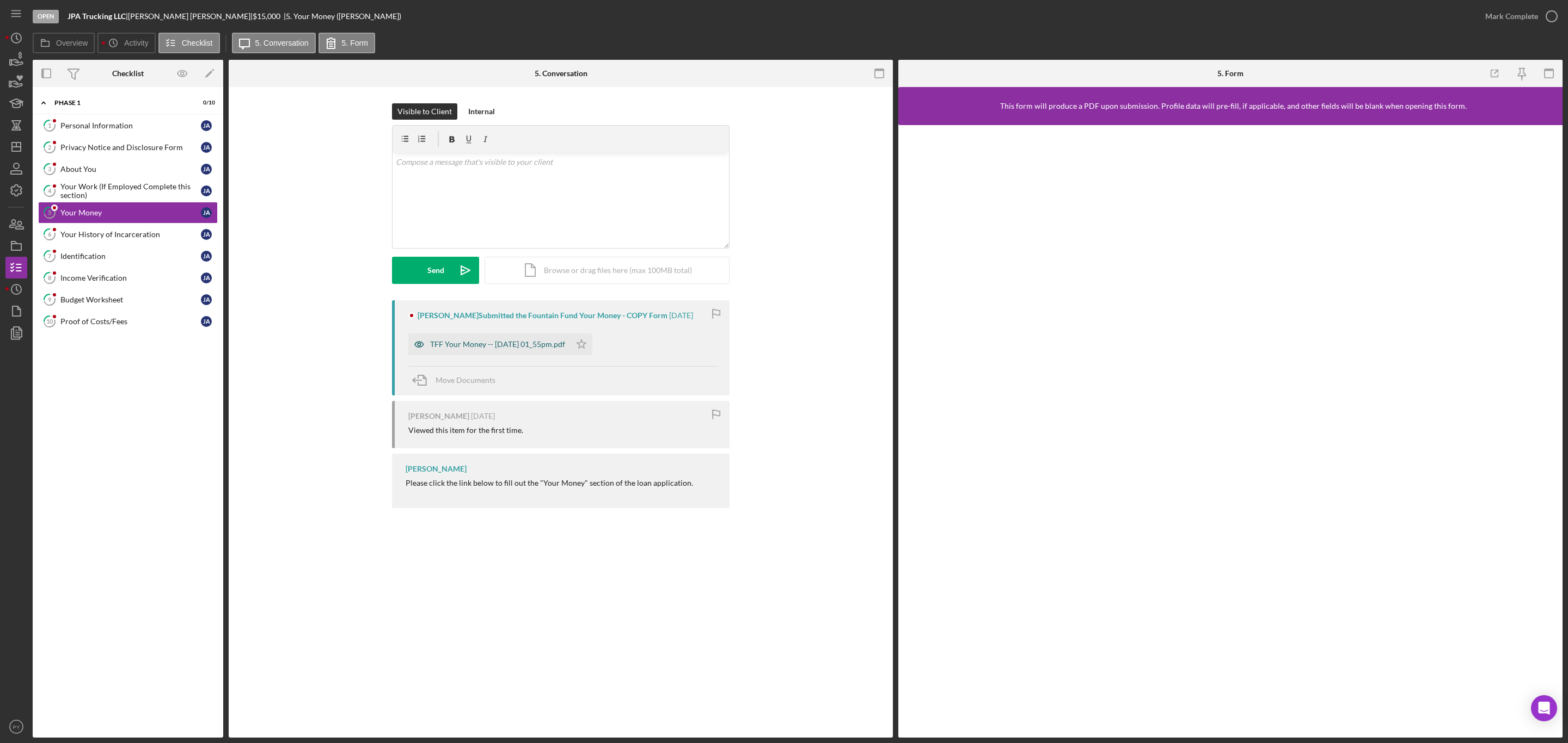
click at [549, 339] on div "TFF Your Money -- 2025-08-26 01_55pm.pdf" at bounding box center [489, 344] width 162 height 22
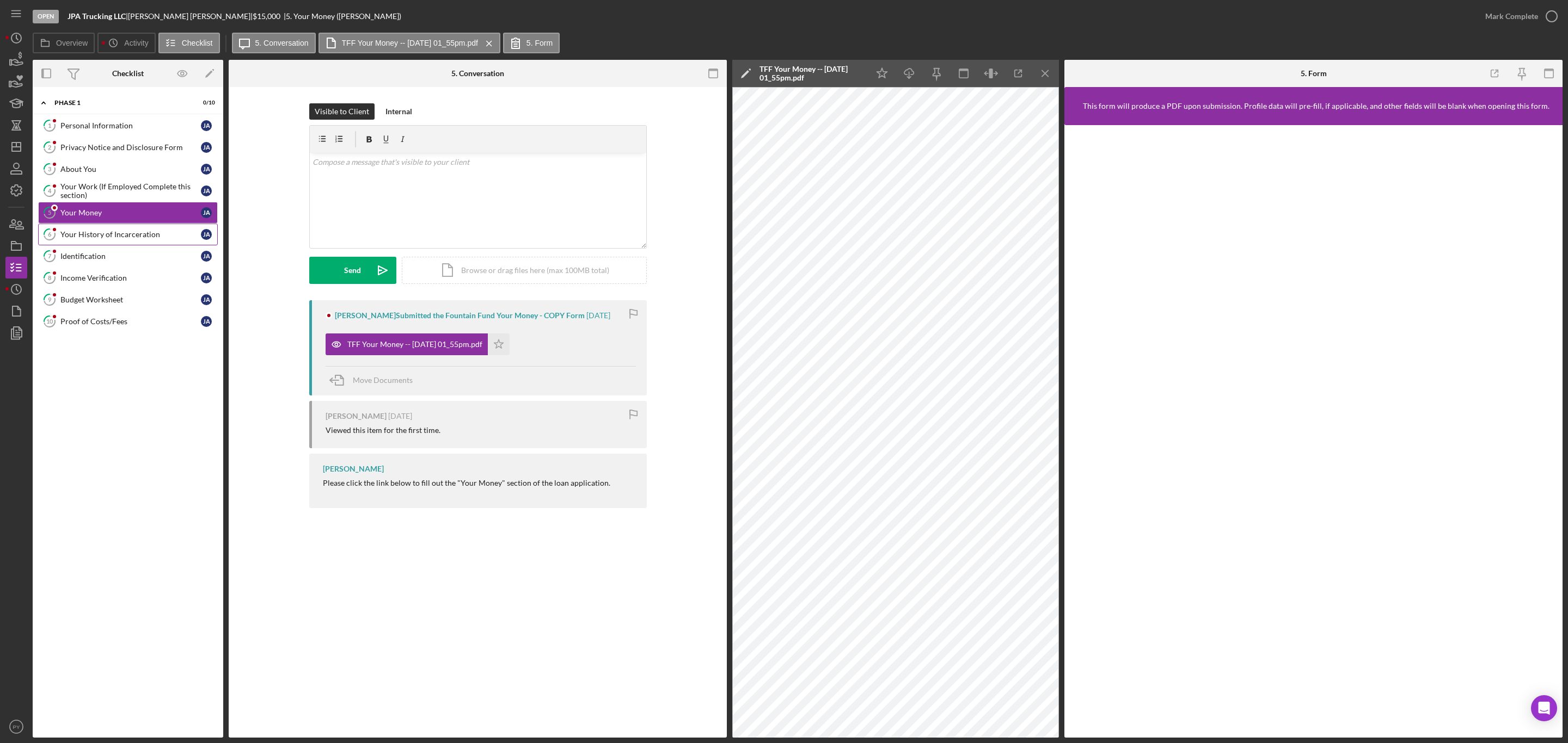
click at [154, 238] on div "Your History of Incarceration" at bounding box center [130, 235] width 140 height 8
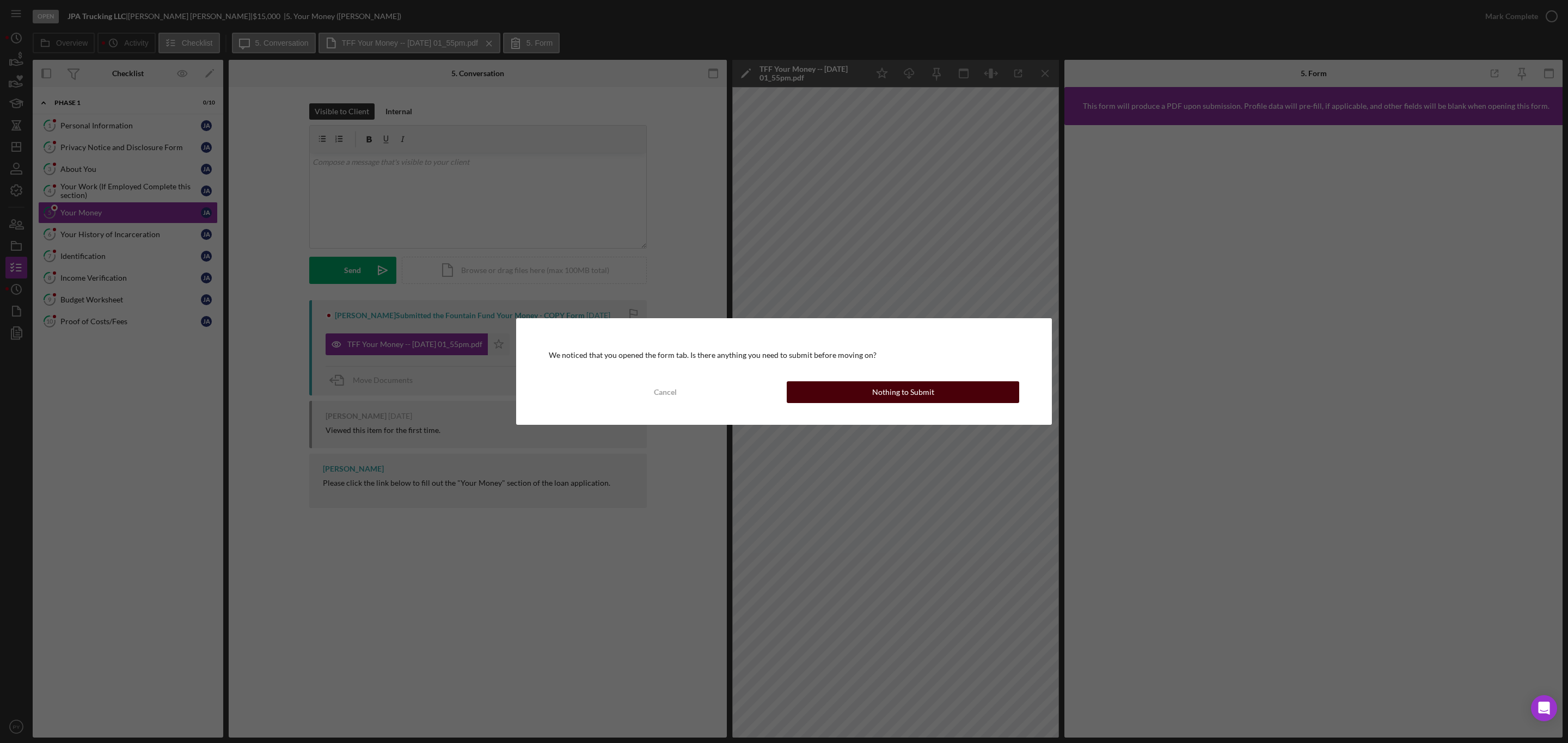
click at [823, 394] on button "Nothing to Submit" at bounding box center [903, 392] width 233 height 22
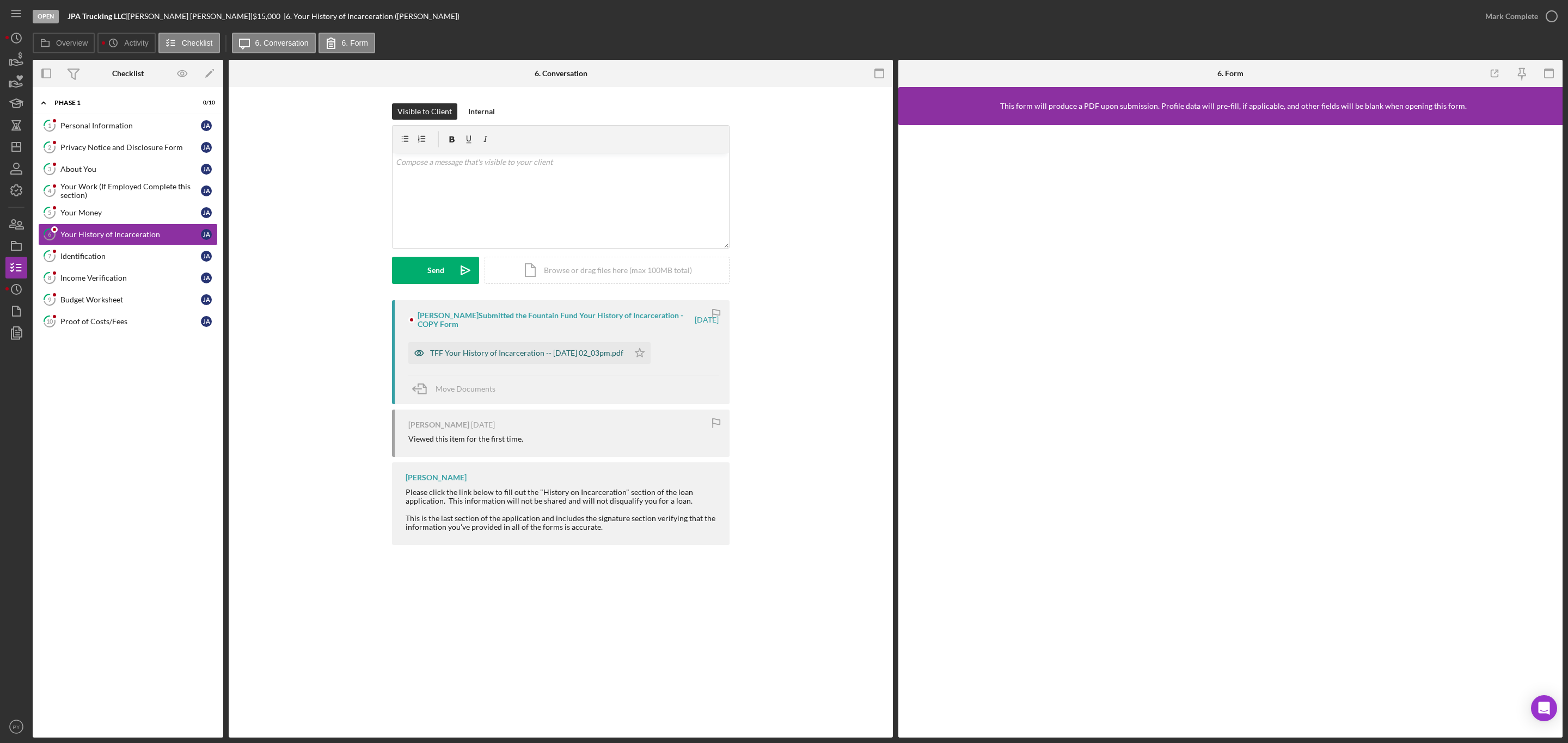
click at [610, 353] on div "TFF Your History of Incarceration -- 2025-08-26 02_03pm.pdf" at bounding box center [527, 353] width 194 height 8
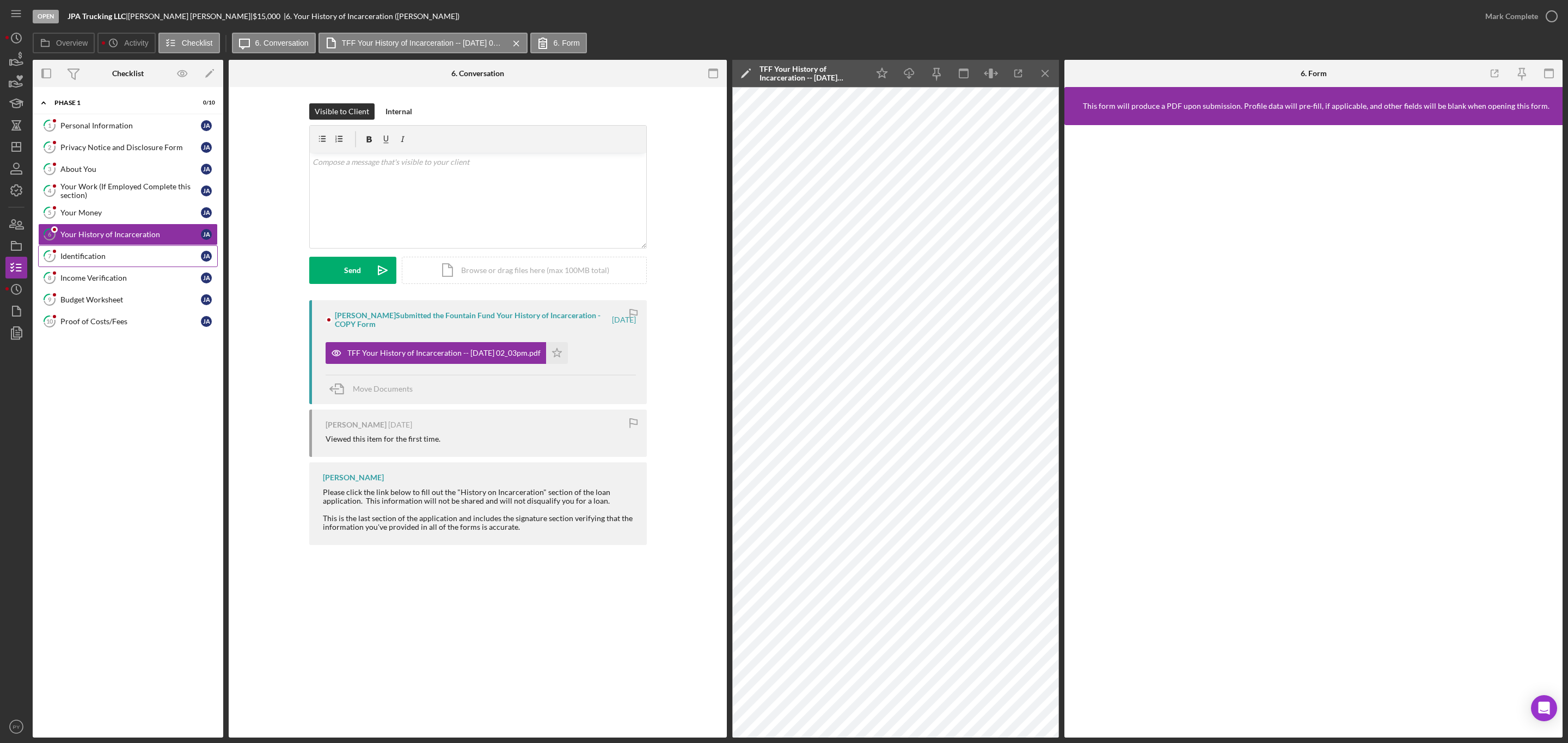
click at [112, 258] on div "Identification" at bounding box center [130, 256] width 140 height 8
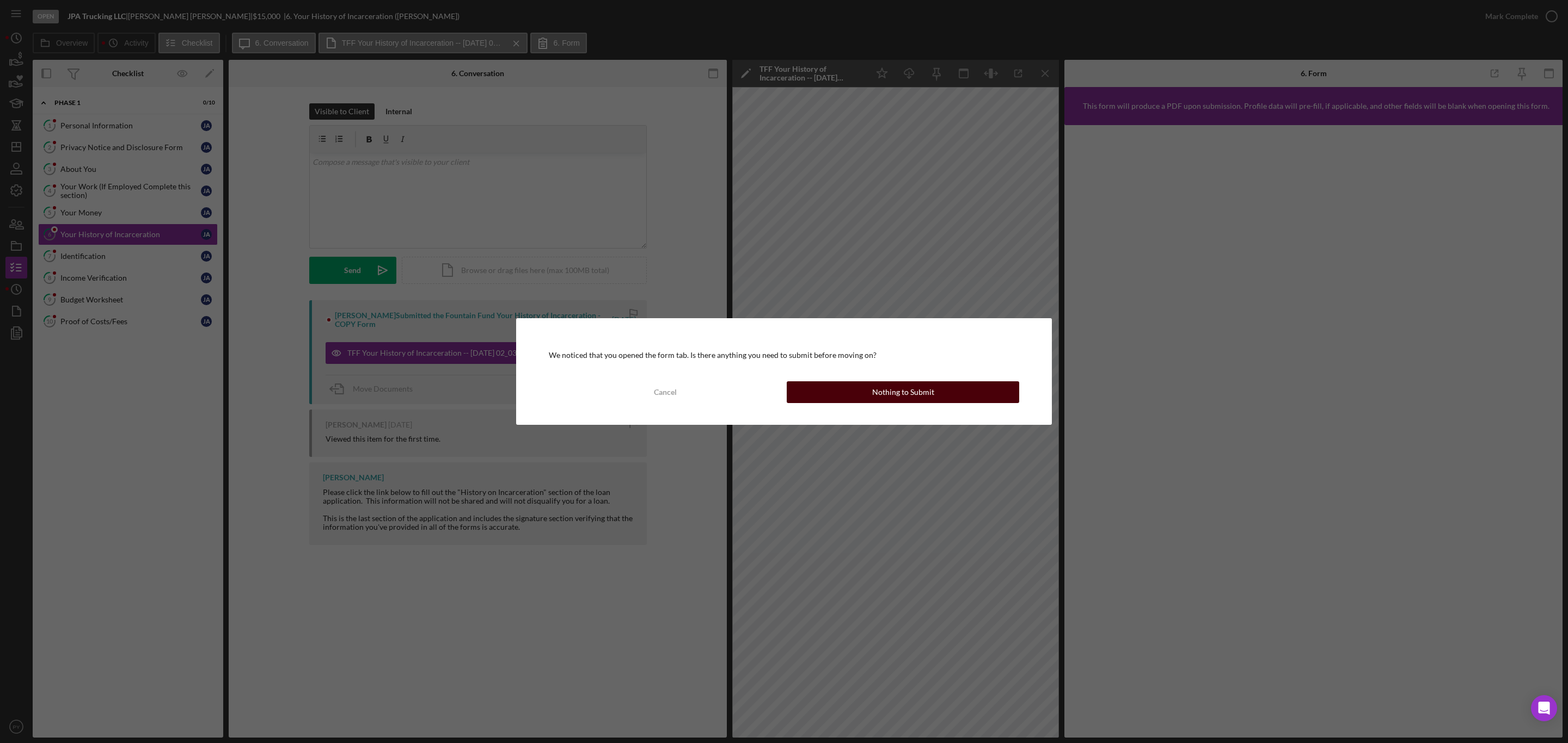
click at [830, 393] on button "Nothing to Submit" at bounding box center [903, 392] width 233 height 22
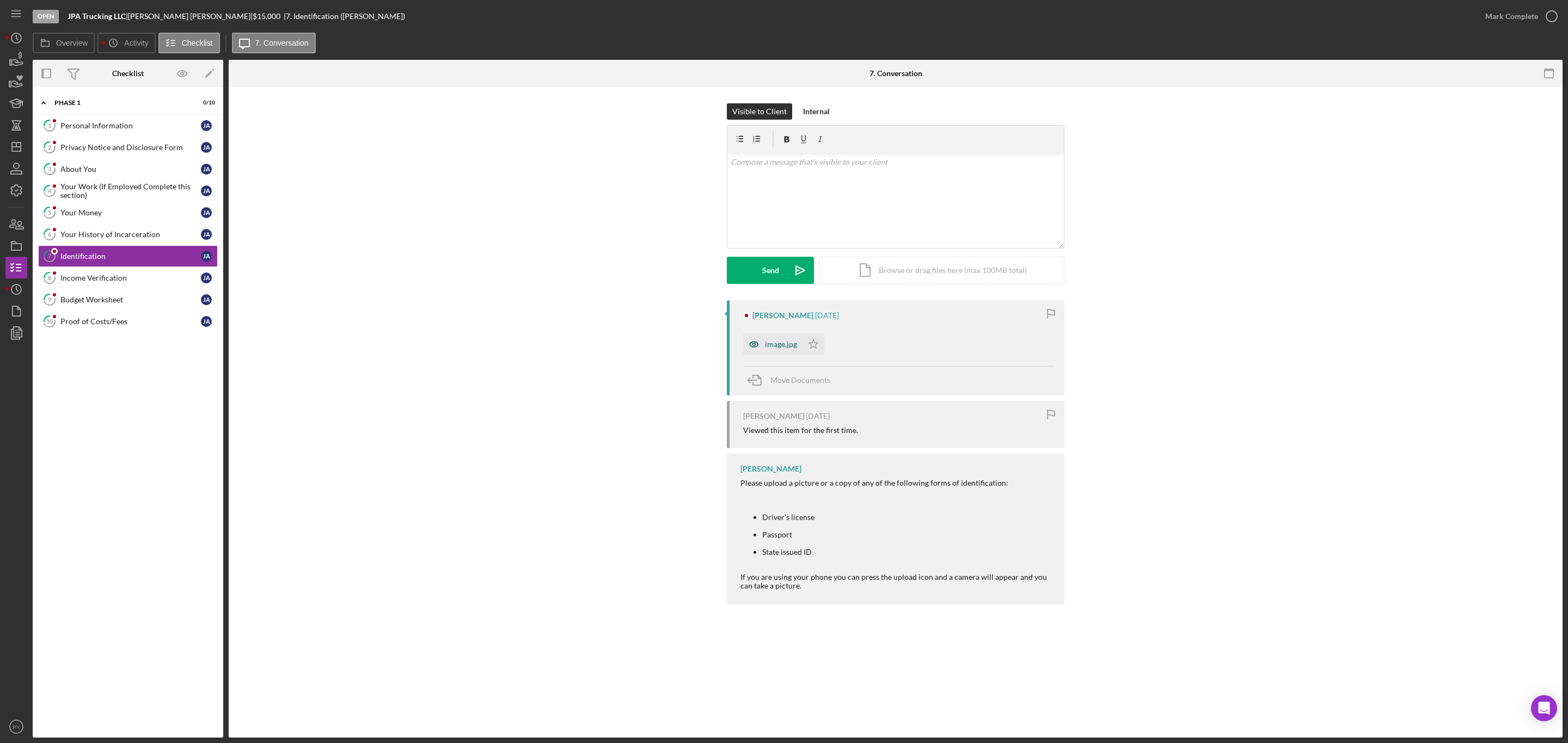
click at [786, 341] on div "image.jpg" at bounding box center [781, 344] width 32 height 8
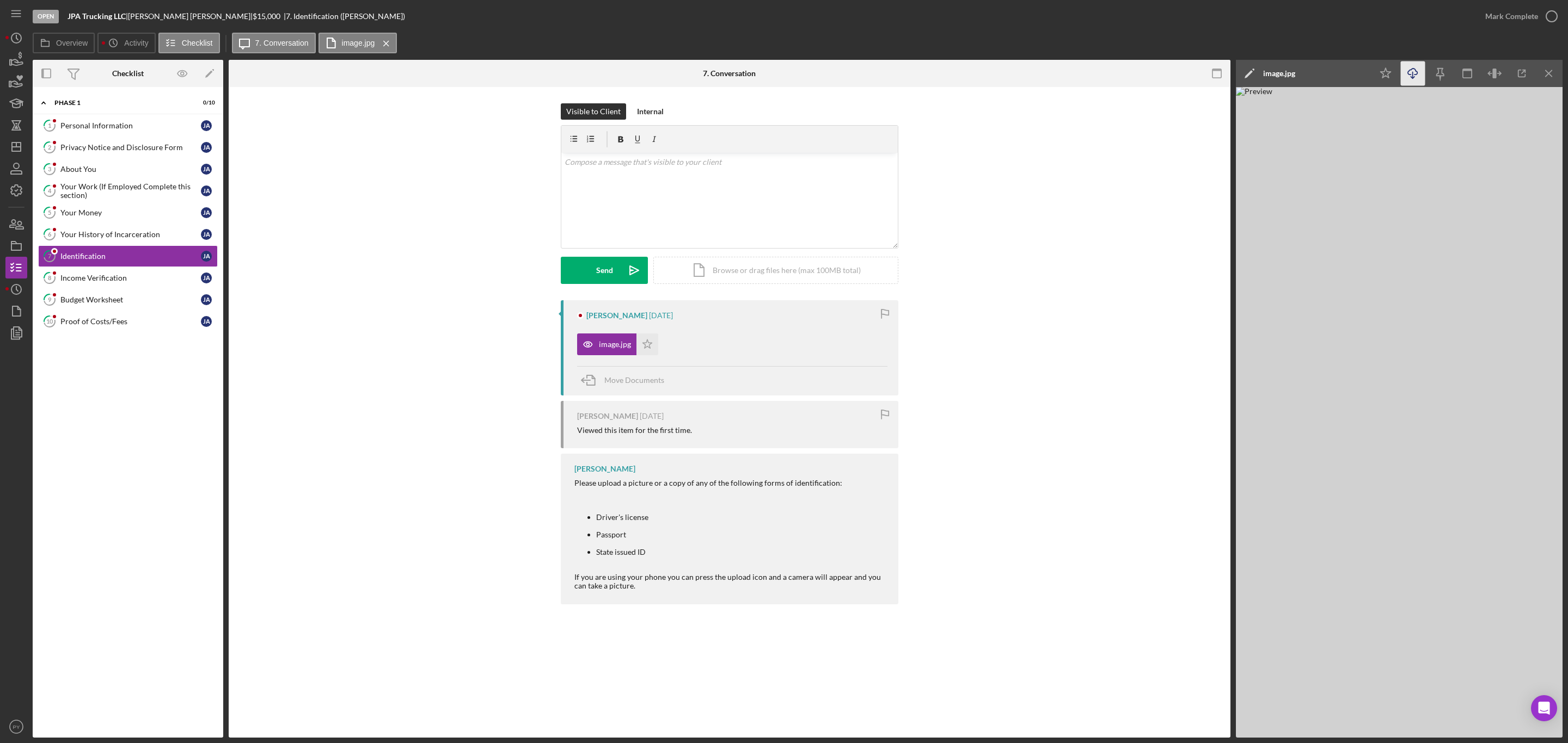
click at [1409, 74] on icon "button" at bounding box center [1412, 71] width 9 height 6
click at [108, 281] on div "Income Verification" at bounding box center [130, 278] width 140 height 8
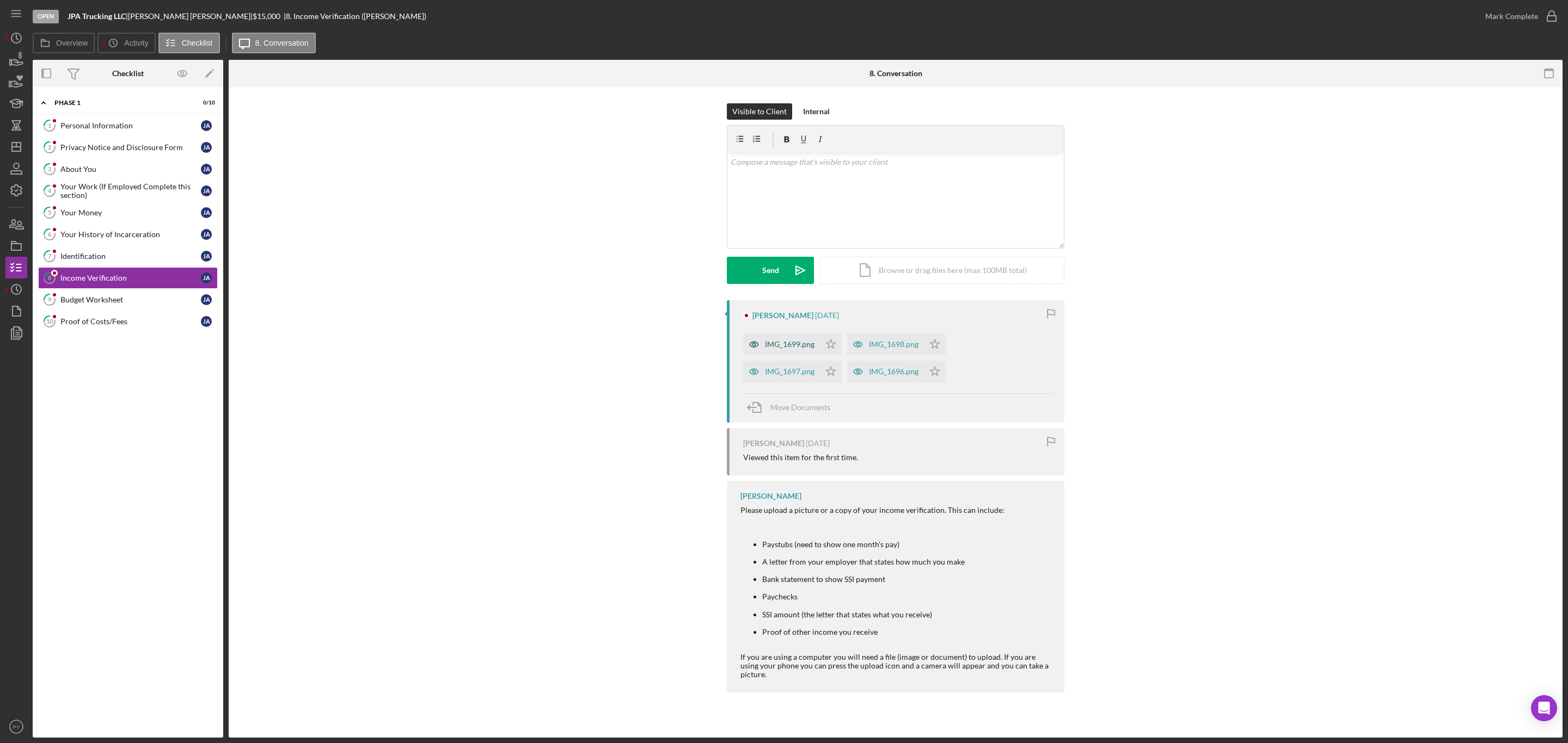
click at [769, 345] on div "IMG_1699.png" at bounding box center [790, 344] width 50 height 8
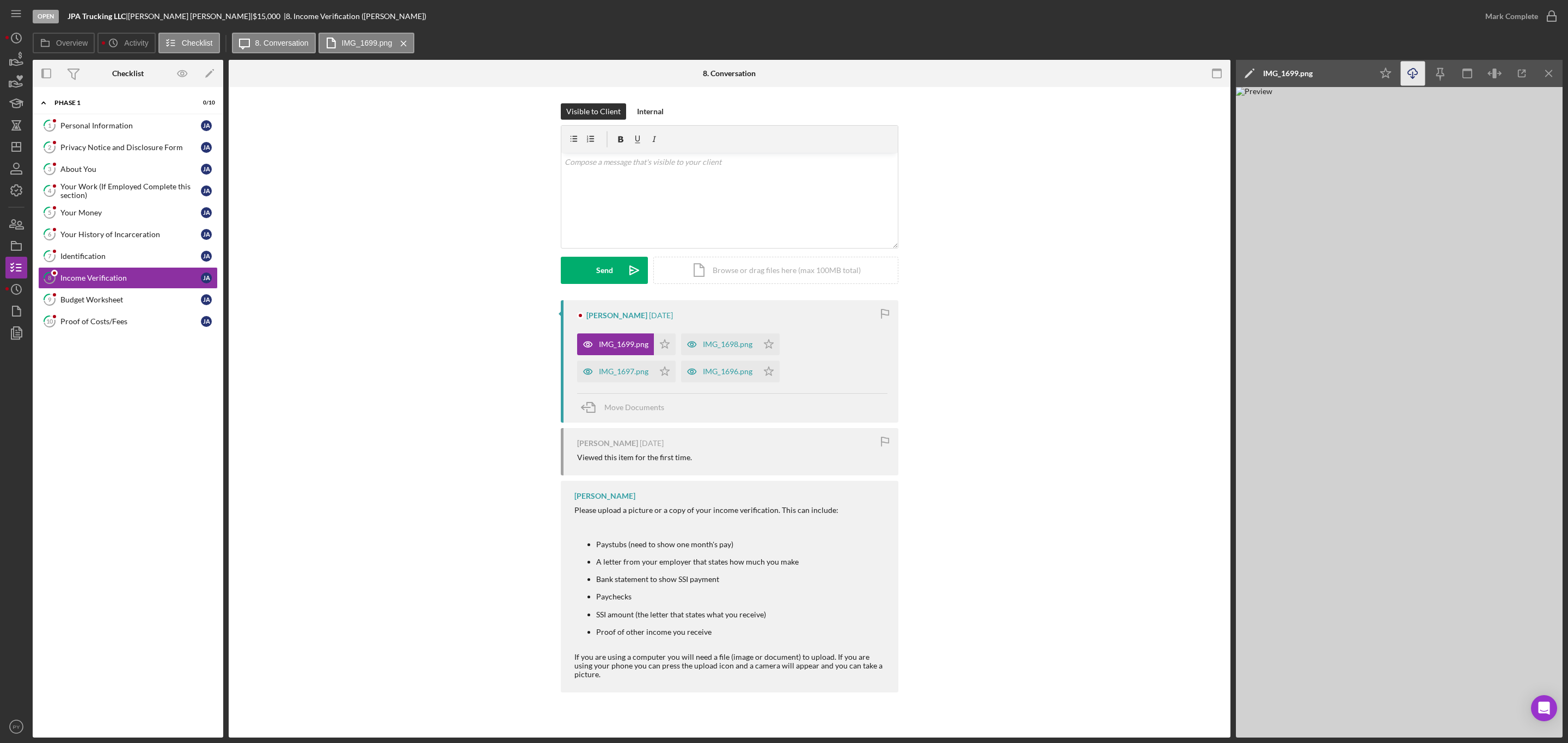
click at [1414, 80] on icon "Icon/Download" at bounding box center [1413, 73] width 24 height 24
click at [620, 371] on div "IMG_1697.png" at bounding box center [623, 372] width 50 height 8
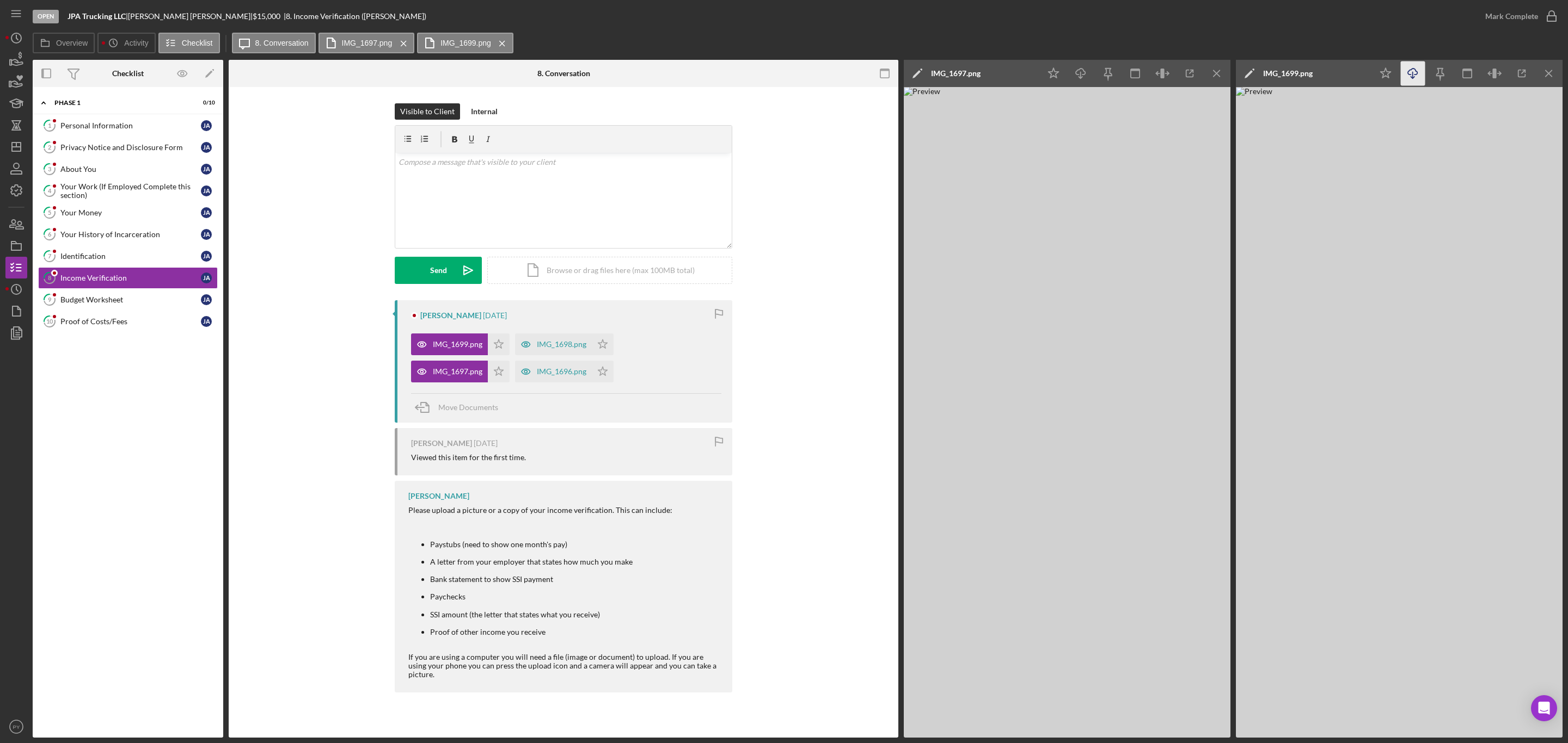
click at [985, 410] on img at bounding box center [1068, 413] width 327 height 651
click at [1082, 74] on icon "Icon/Download" at bounding box center [1081, 73] width 24 height 24
click at [562, 341] on div "IMG_1698.png" at bounding box center [561, 344] width 50 height 8
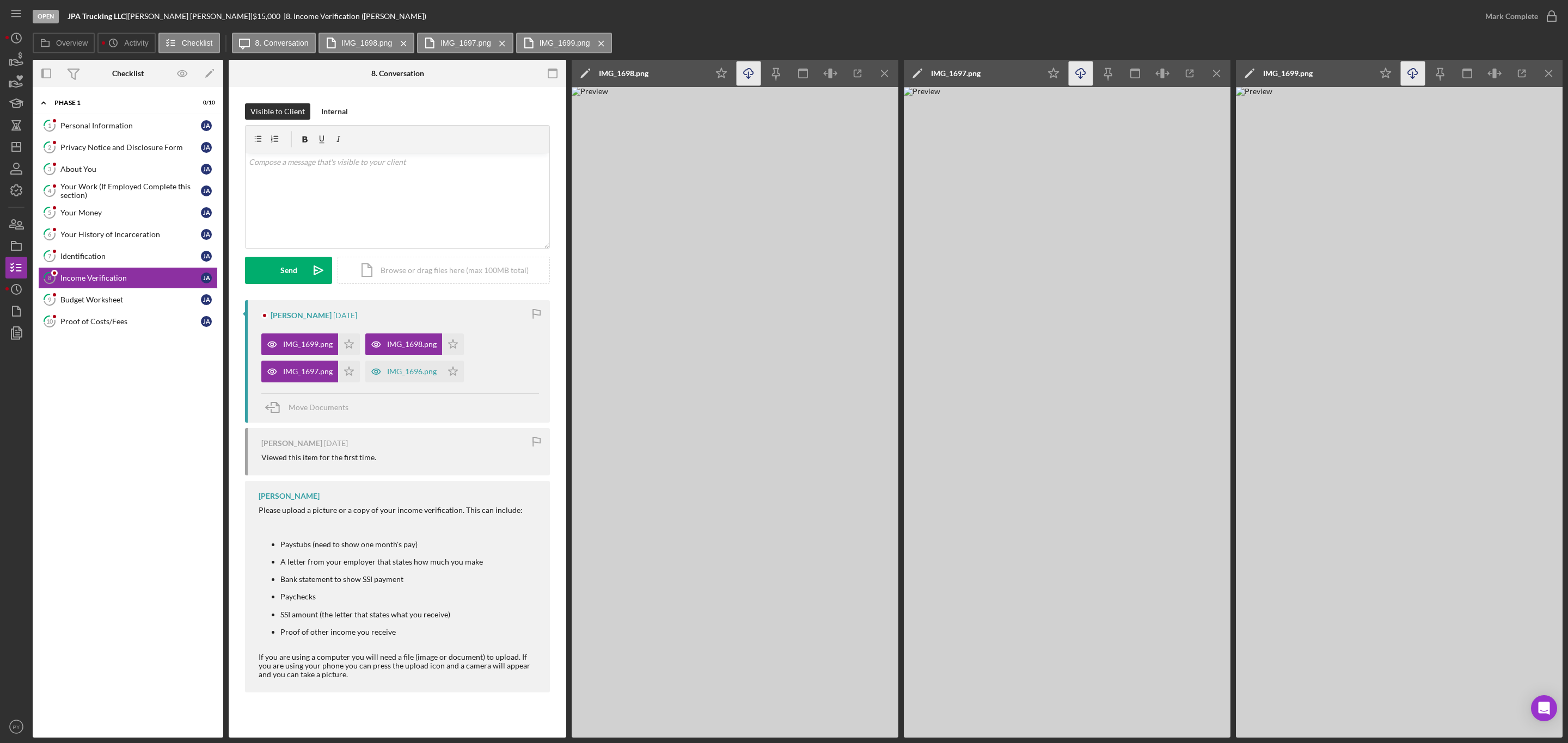
click at [751, 71] on icon "button" at bounding box center [748, 71] width 9 height 6
click at [421, 365] on div "IMG_1696.png" at bounding box center [404, 372] width 77 height 22
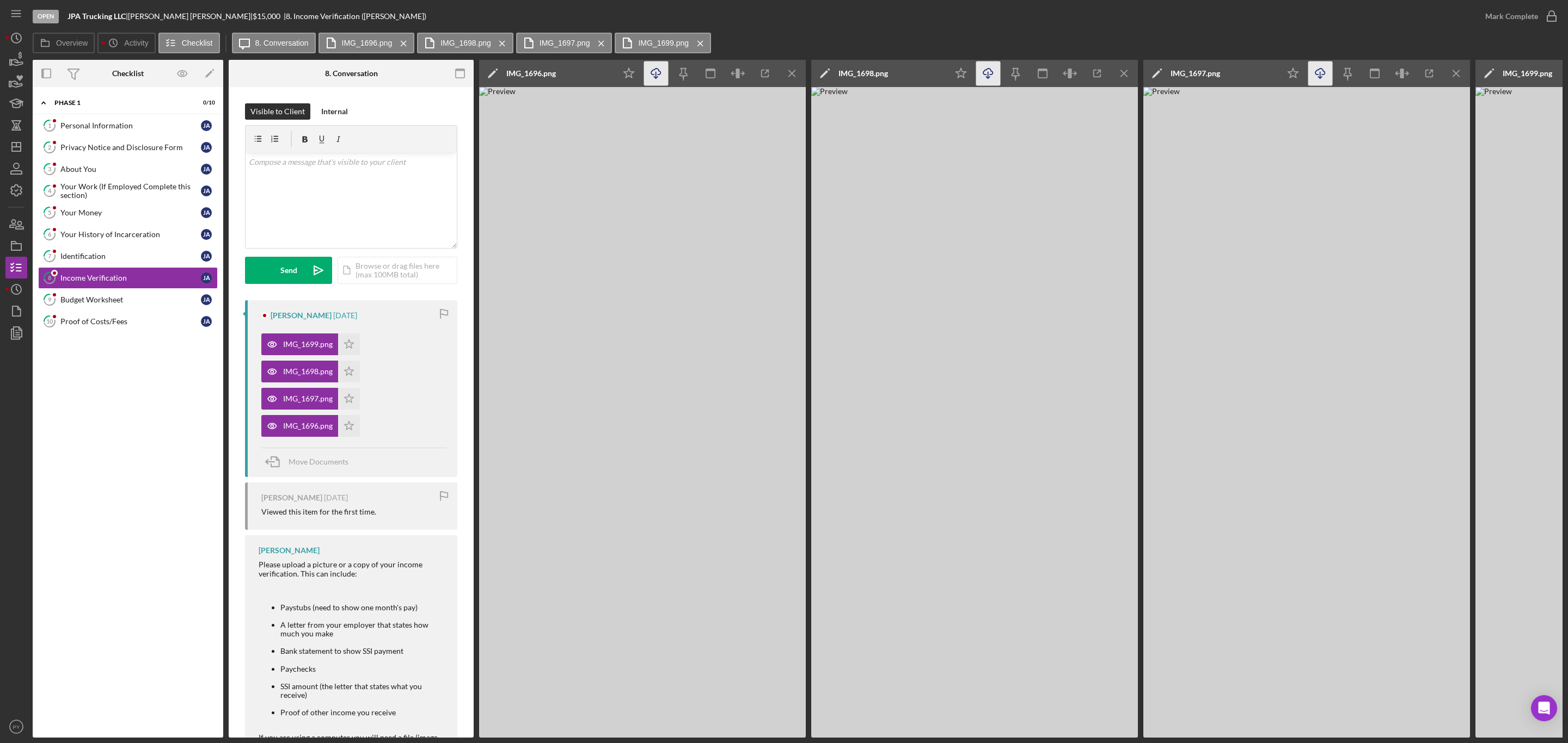
click at [658, 68] on icon "Icon/Download" at bounding box center [656, 73] width 24 height 24
click at [980, 407] on img at bounding box center [975, 413] width 327 height 651
click at [990, 68] on icon "button" at bounding box center [987, 71] width 9 height 6
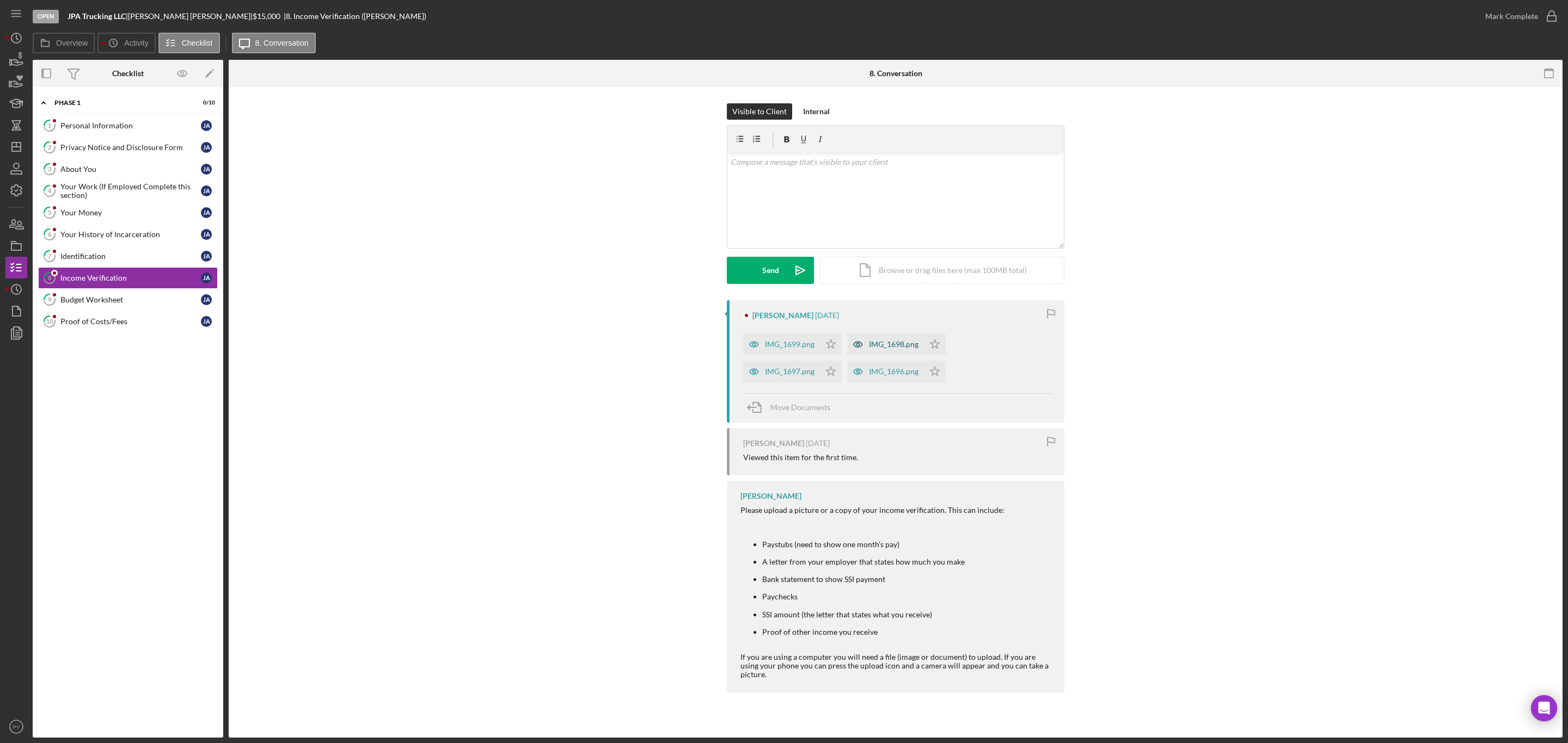
click at [885, 345] on div "IMG_1698.png" at bounding box center [894, 344] width 50 height 8
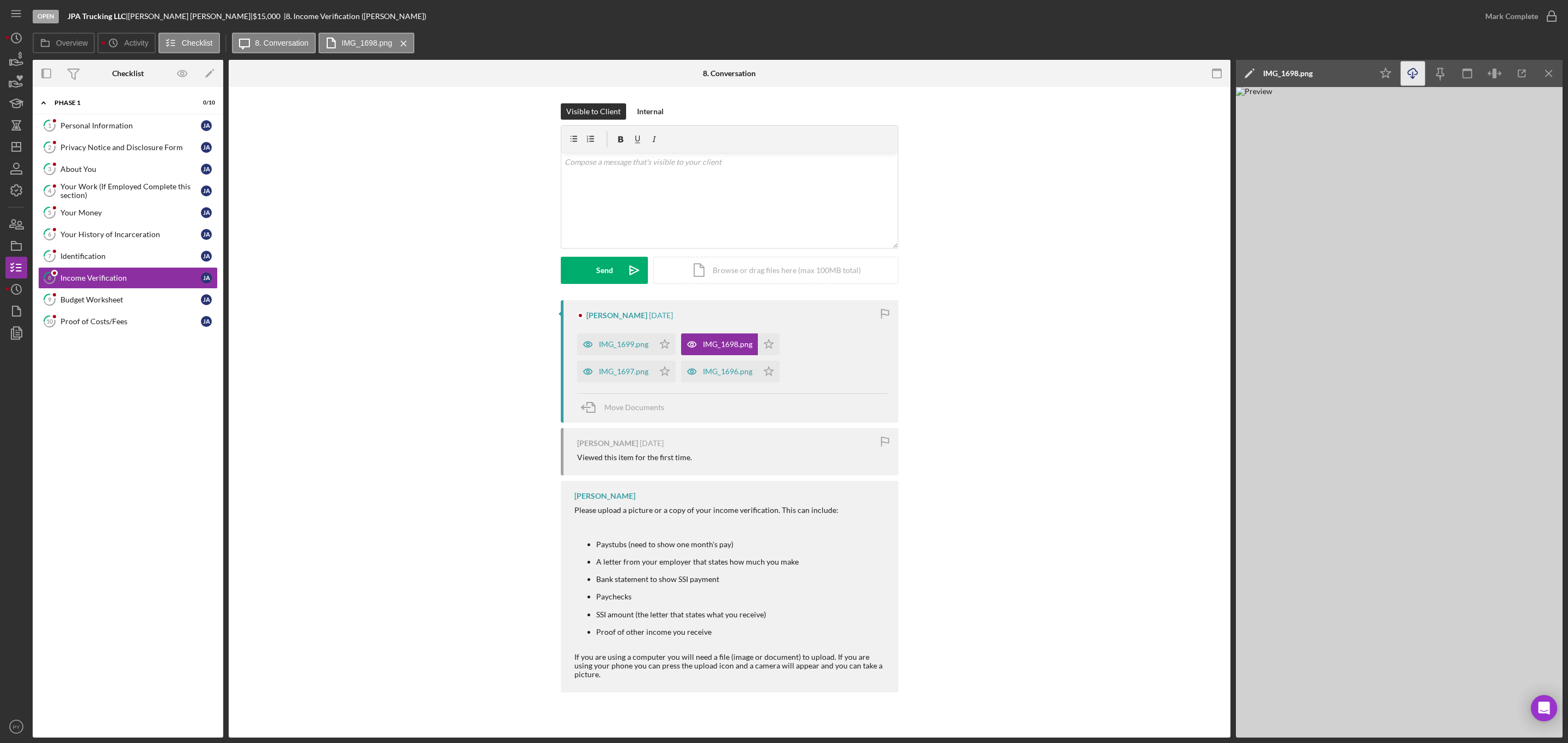
click at [1414, 75] on icon "Icon/Download" at bounding box center [1413, 73] width 24 height 24
click at [112, 304] on div "Budget Worksheet" at bounding box center [130, 300] width 140 height 8
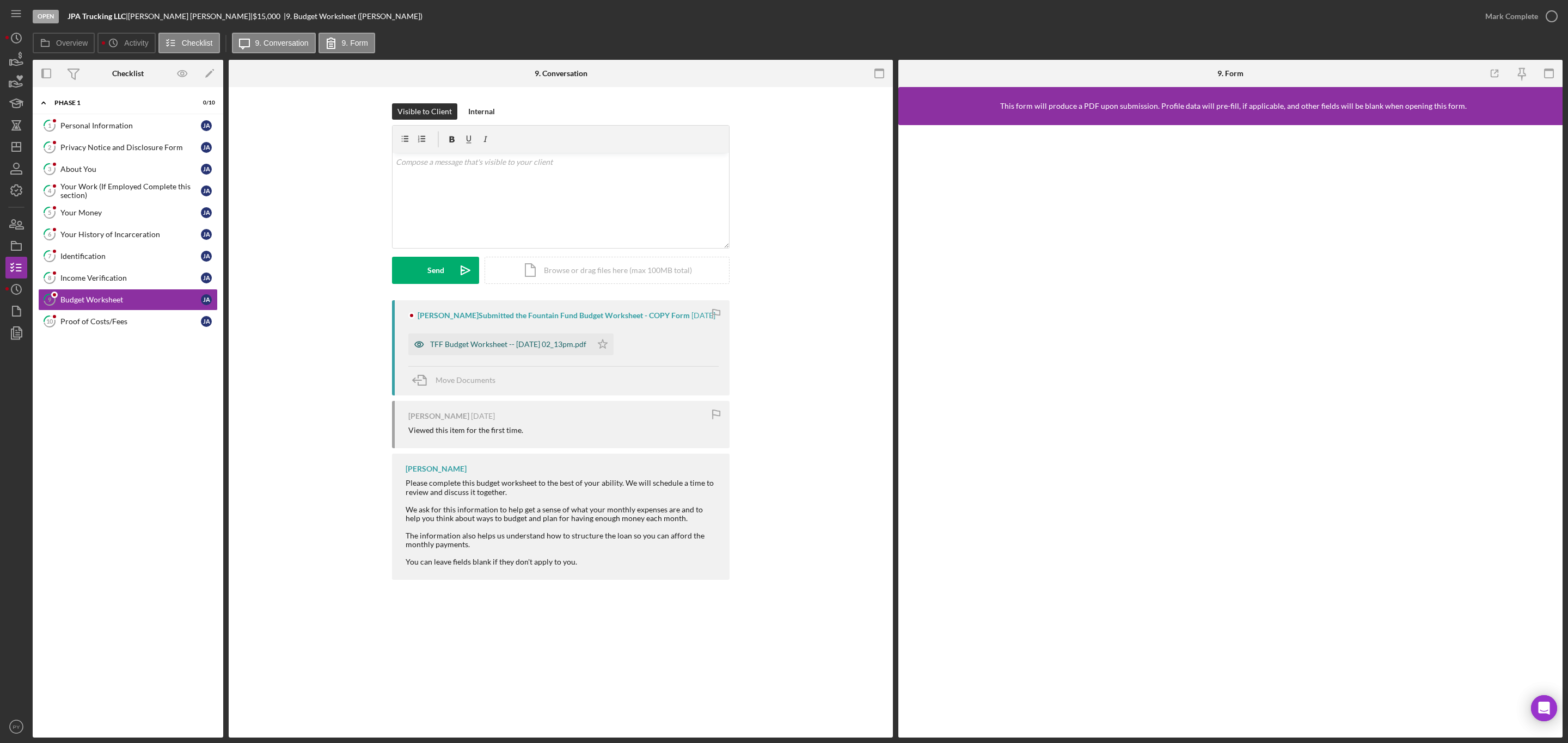
click at [492, 339] on div "TFF Budget Worksheet -- 2025-08-26 02_13pm.pdf" at bounding box center [500, 344] width 184 height 22
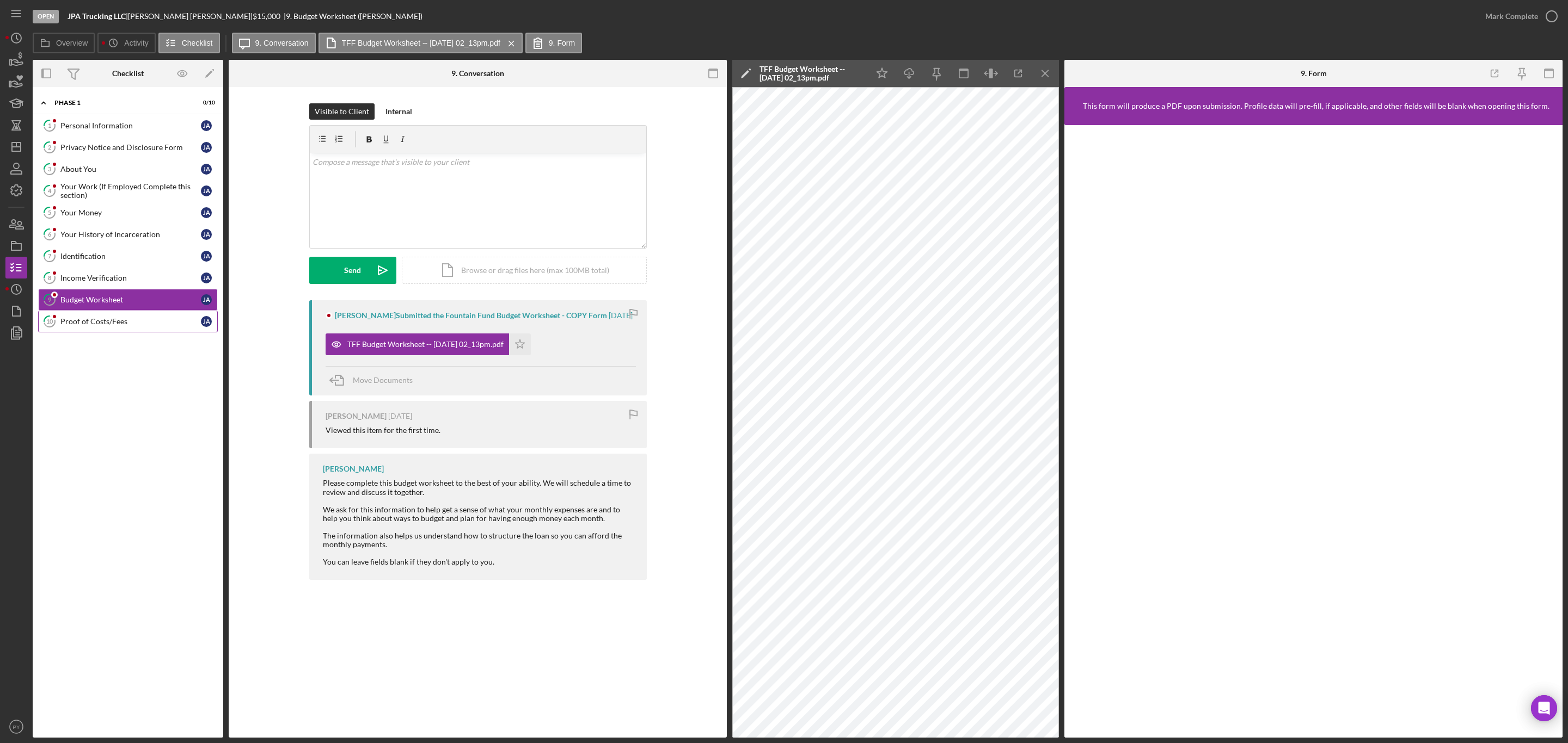
click at [119, 332] on link "10 Proof of Costs/Fees J A" at bounding box center [128, 321] width 180 height 22
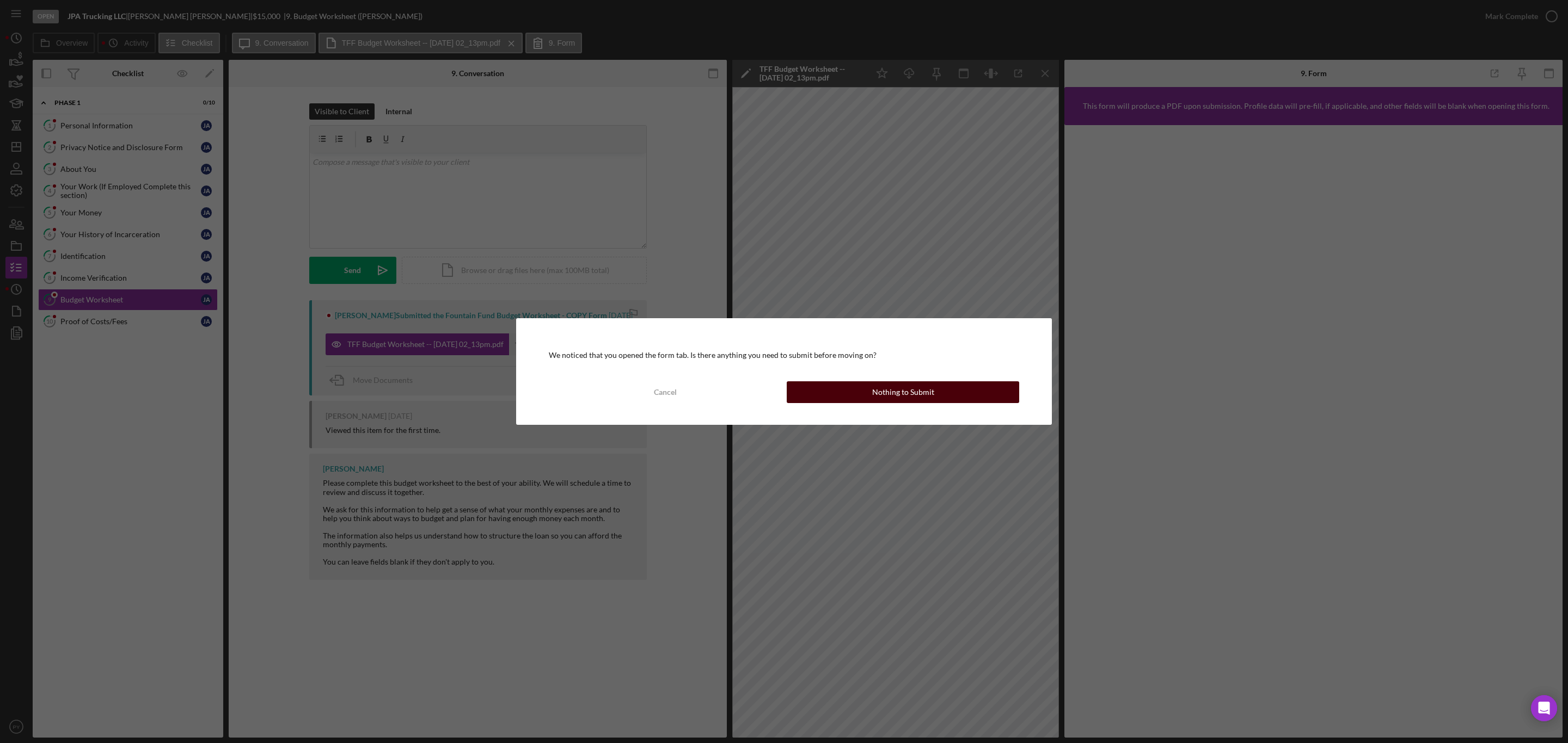
click at [845, 393] on button "Nothing to Submit" at bounding box center [903, 392] width 233 height 22
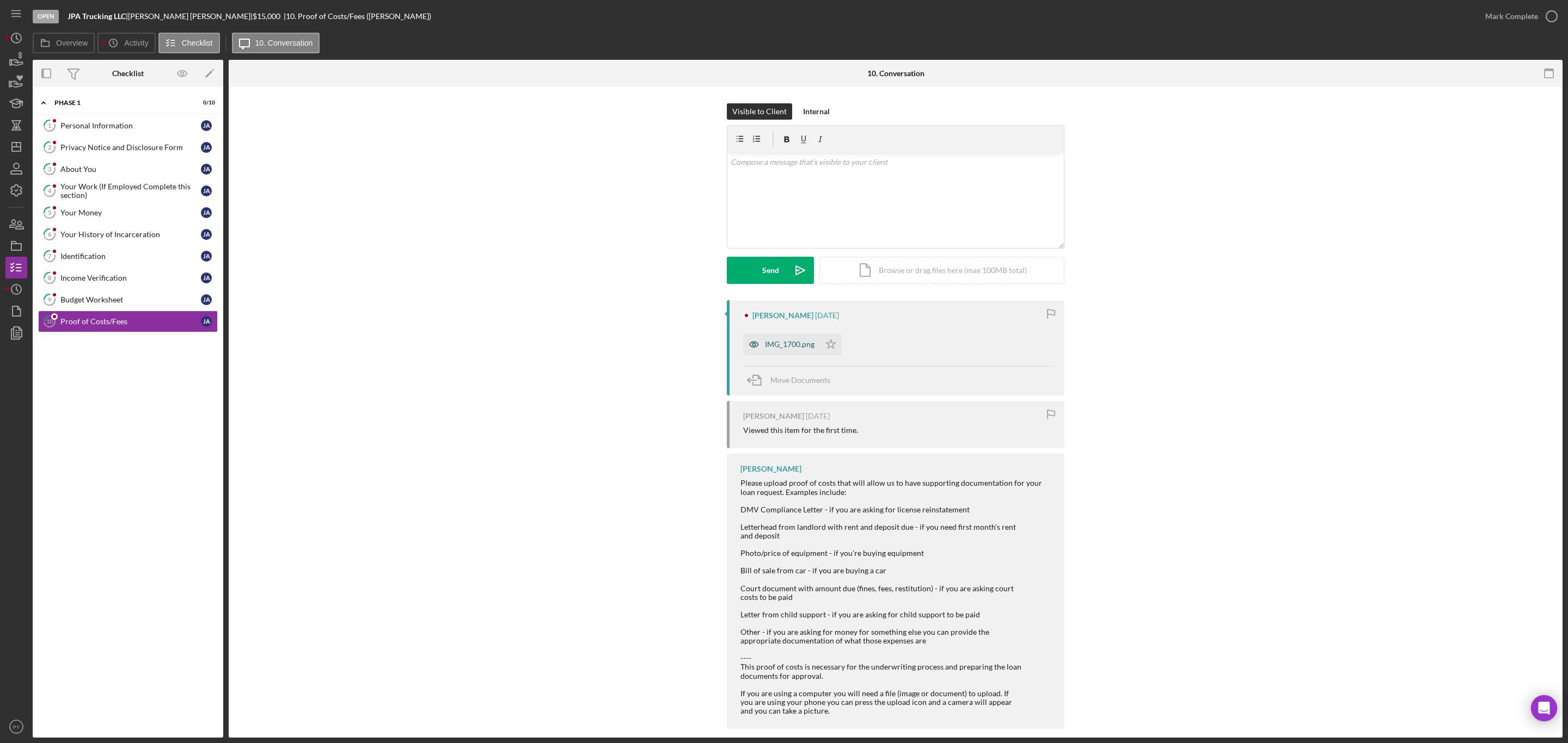
click at [798, 346] on div "IMG_1700.png" at bounding box center [790, 344] width 50 height 8
